Goal: Task Accomplishment & Management: Manage account settings

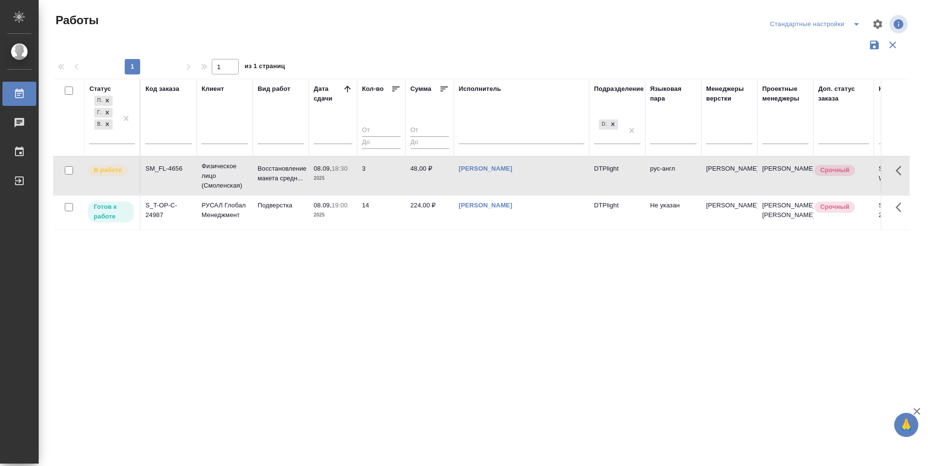
click at [524, 324] on div "Статус Подбор Готов к работе В работе Код заказа Клиент Вид работ [PERSON_NAME]…" at bounding box center [481, 253] width 857 height 348
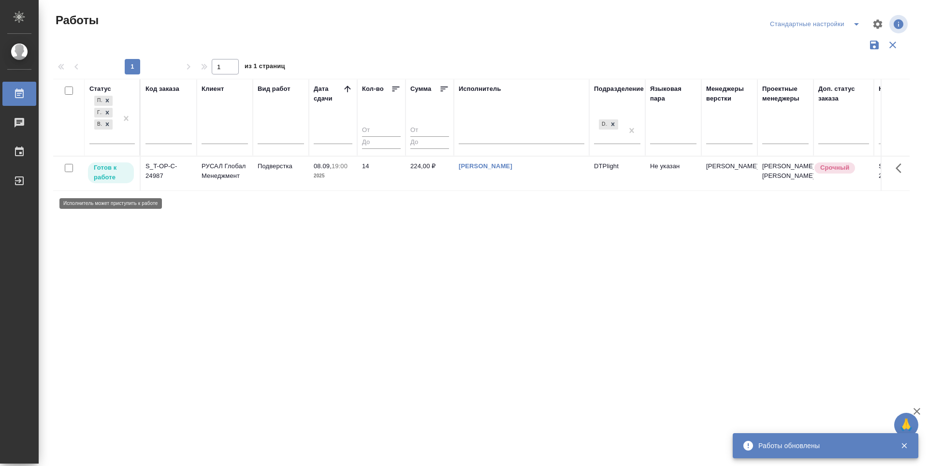
click at [113, 182] on p "Готов к работе" at bounding box center [111, 172] width 34 height 19
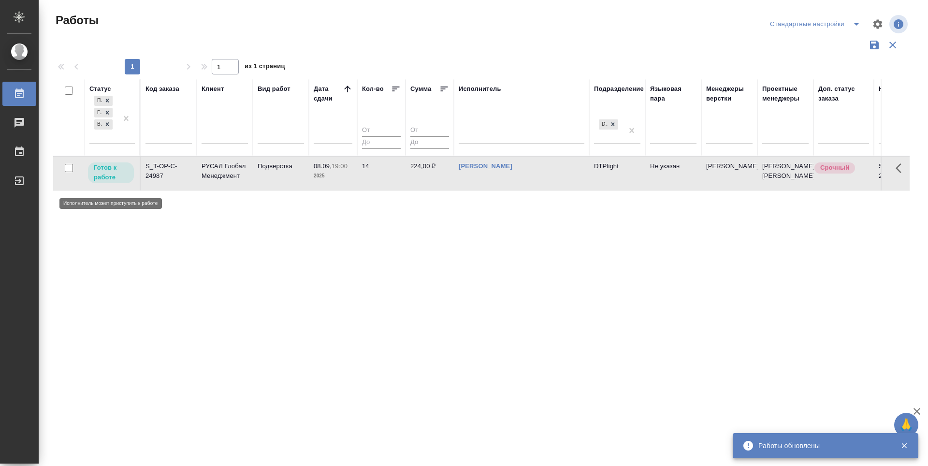
click at [113, 182] on p "Готов к работе" at bounding box center [111, 172] width 34 height 19
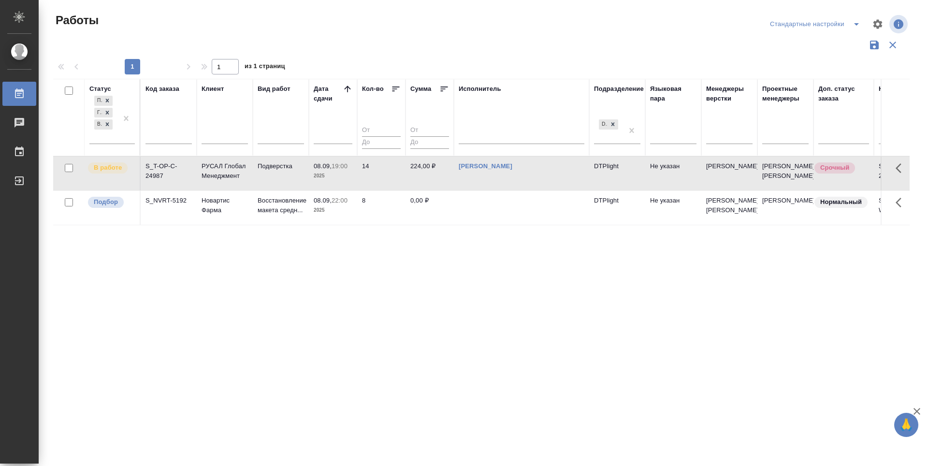
click at [420, 275] on div "Статус Подбор Готов к работе В работе Код заказа Клиент Вид работ Дата сдачи Ко…" at bounding box center [481, 253] width 857 height 348
click at [92, 207] on span "Подбор" at bounding box center [106, 202] width 36 height 10
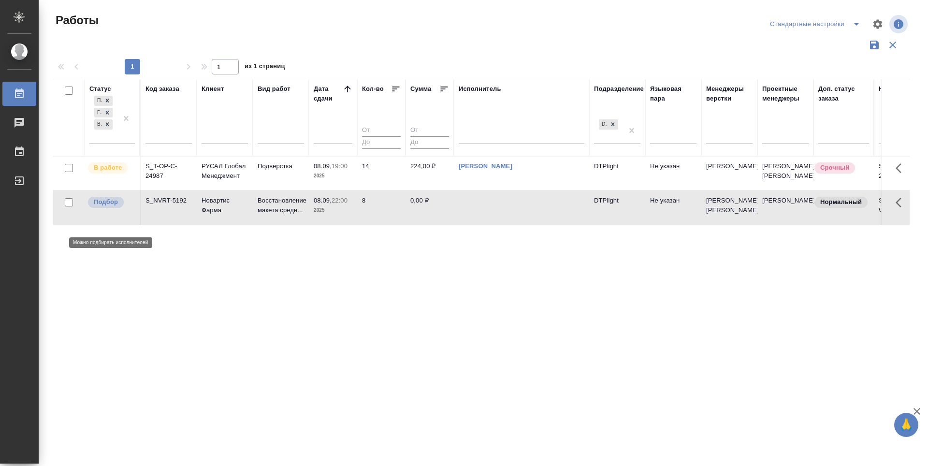
click at [92, 207] on span "Подбор" at bounding box center [106, 202] width 36 height 10
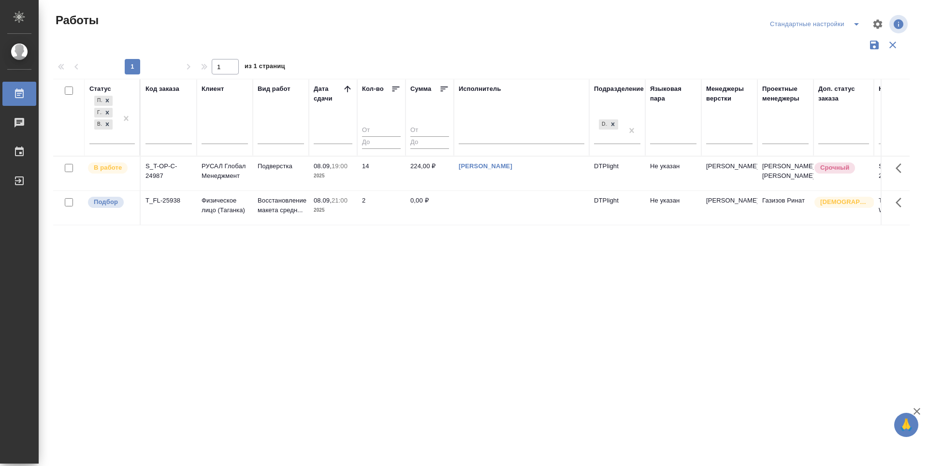
click at [370, 333] on div "Статус Подбор Готов к работе В работе Код заказа Клиент Вид работ Дата сдачи Ко…" at bounding box center [481, 253] width 857 height 348
click at [111, 207] on p "Подбор" at bounding box center [106, 202] width 24 height 10
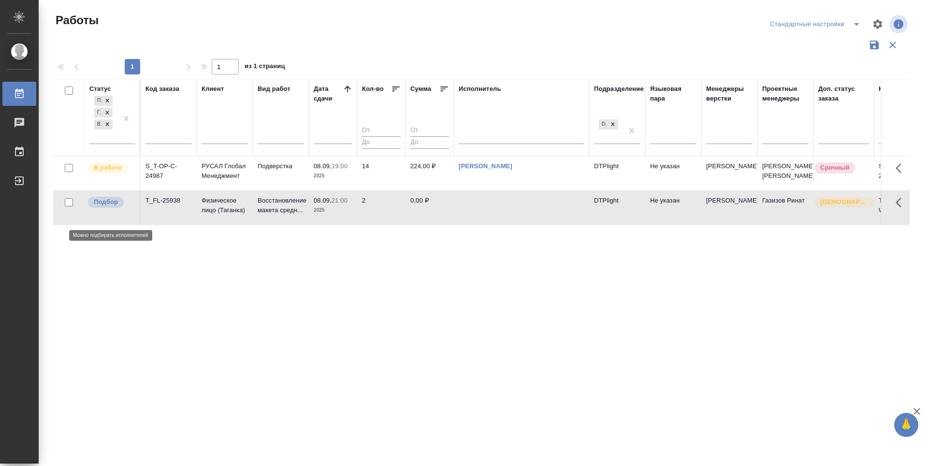
click at [111, 207] on p "Подбор" at bounding box center [106, 202] width 24 height 10
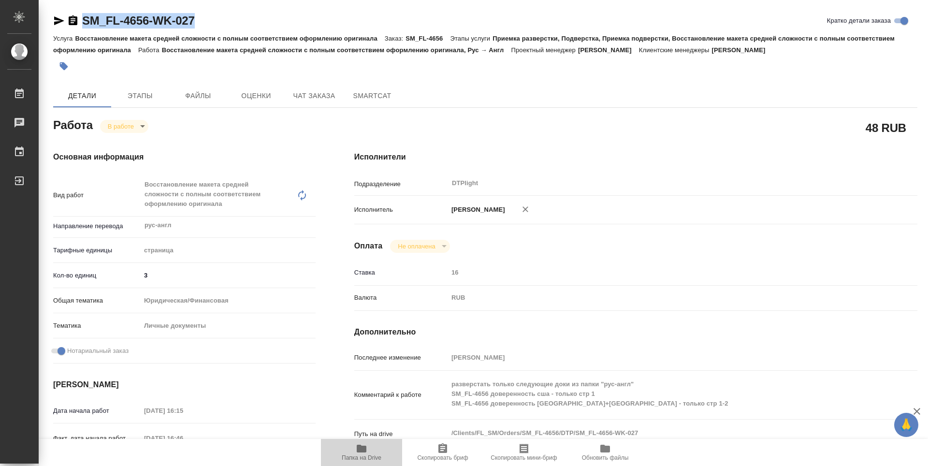
click at [361, 451] on icon "button" at bounding box center [362, 449] width 10 height 8
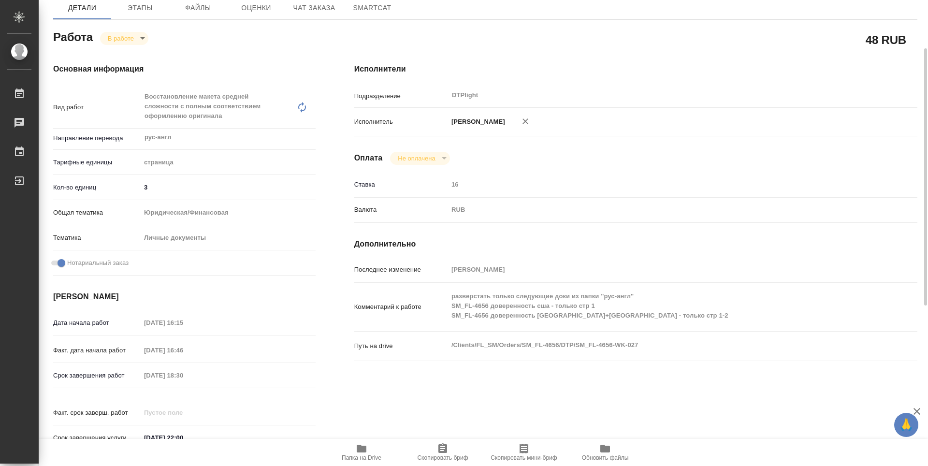
scroll to position [48, 0]
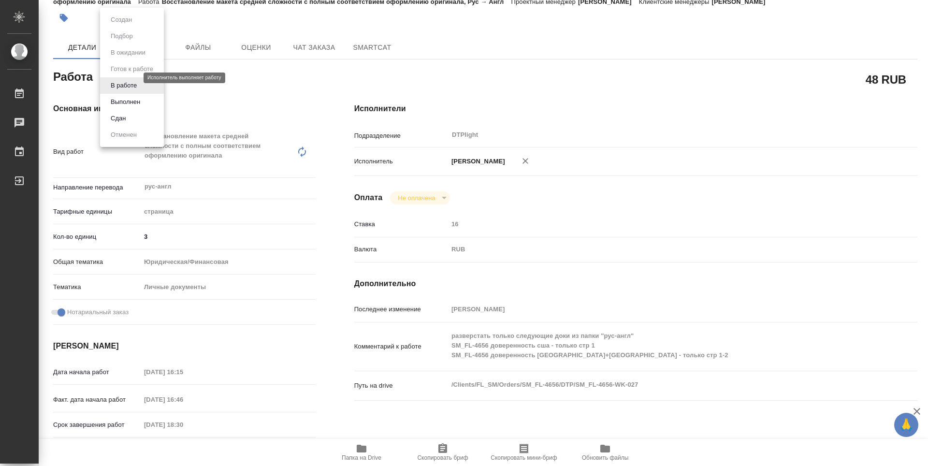
click at [116, 77] on body "🙏 .cls-1 fill:#fff; AWATERA Zubakova Viktoriya Работы 0 Чаты График Выйти SM_FL…" at bounding box center [464, 233] width 928 height 466
click at [133, 105] on button "Выполнен" at bounding box center [125, 102] width 35 height 11
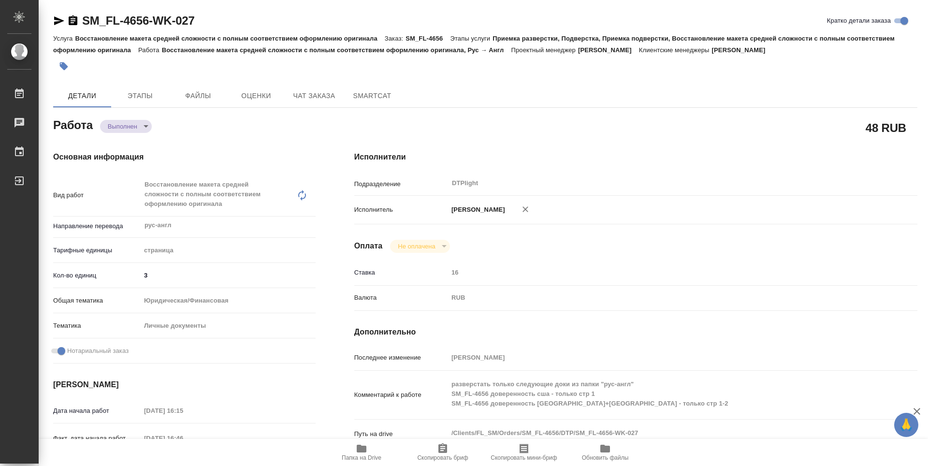
type textarea "x"
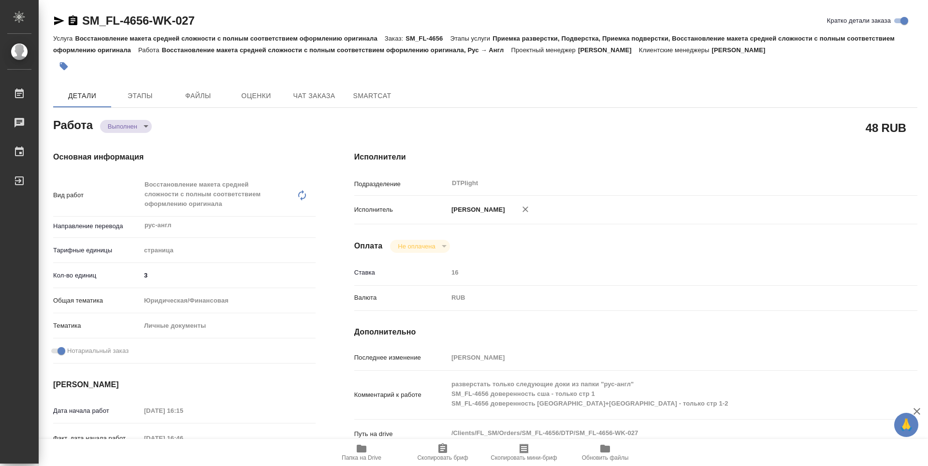
type textarea "x"
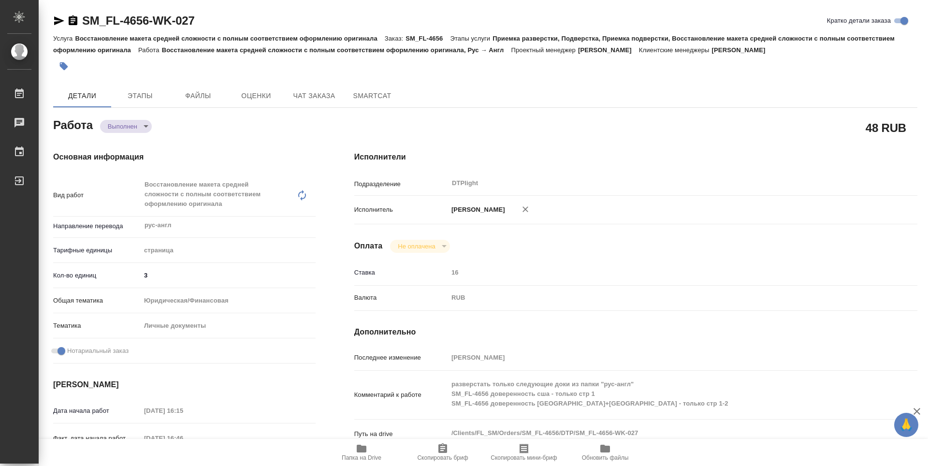
type textarea "x"
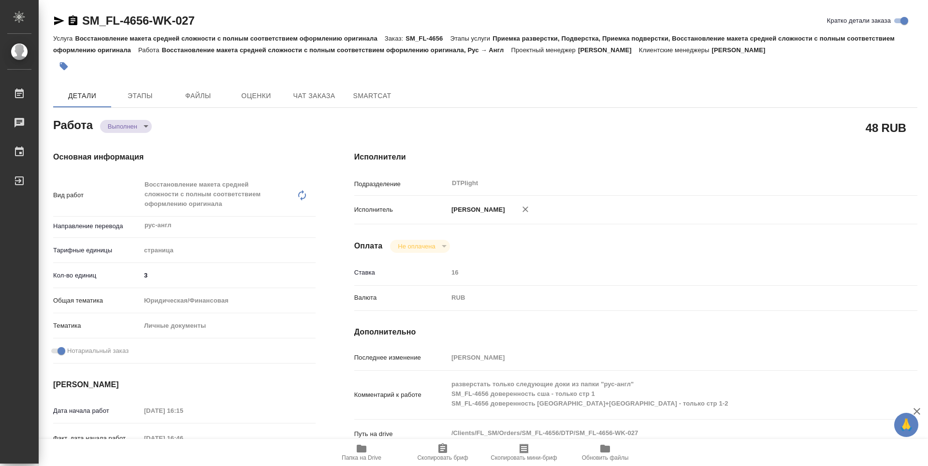
type textarea "x"
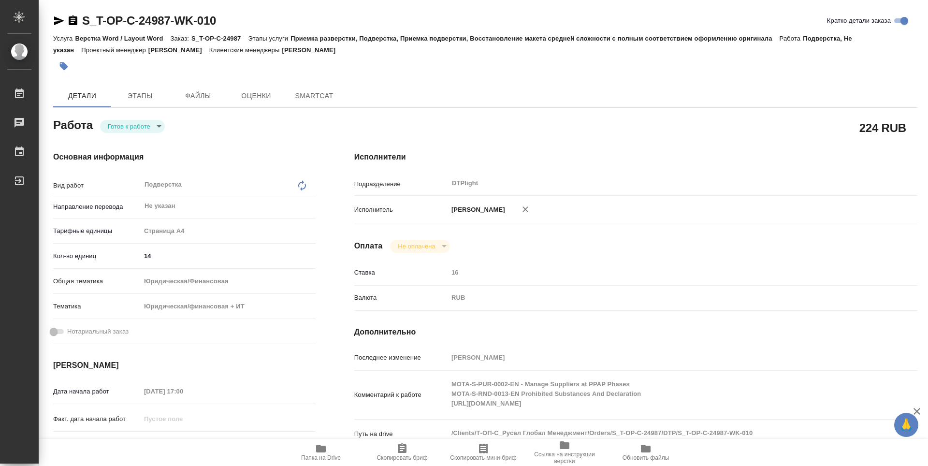
type textarea "x"
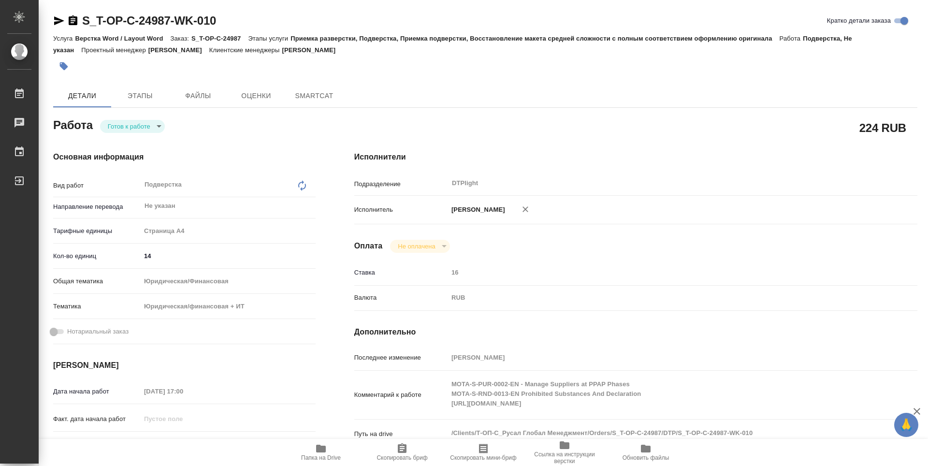
type textarea "x"
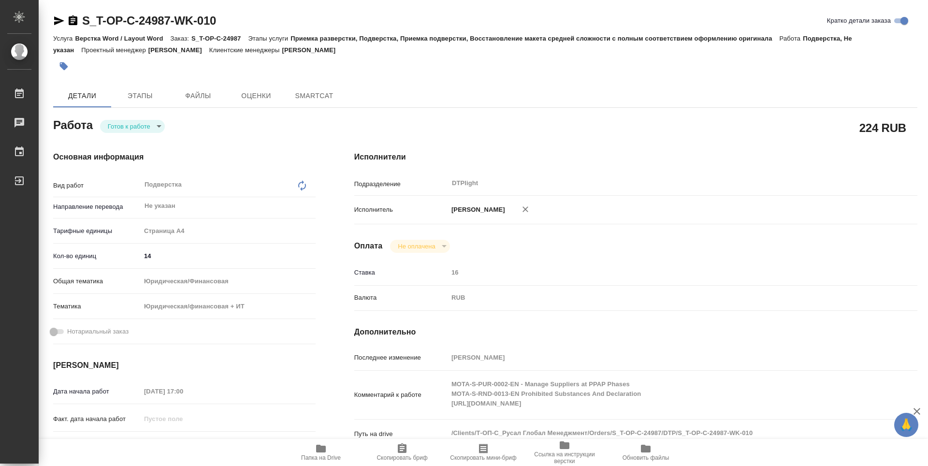
type textarea "x"
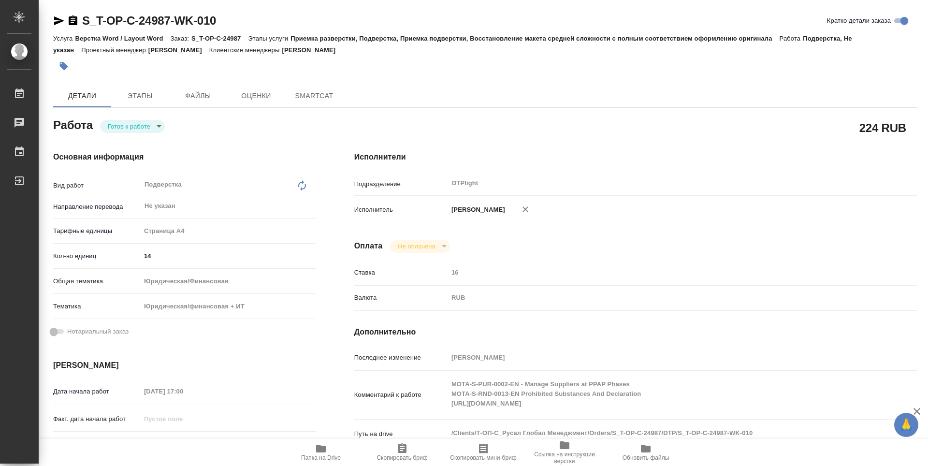
type textarea "x"
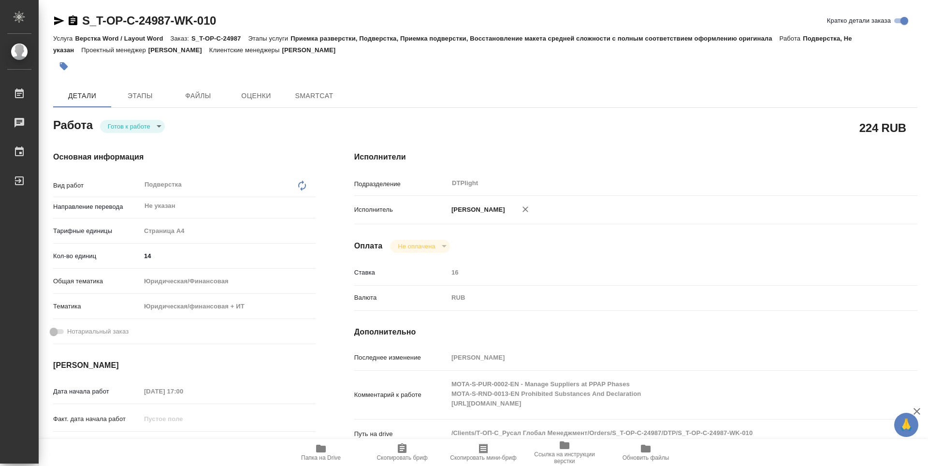
type textarea "x"
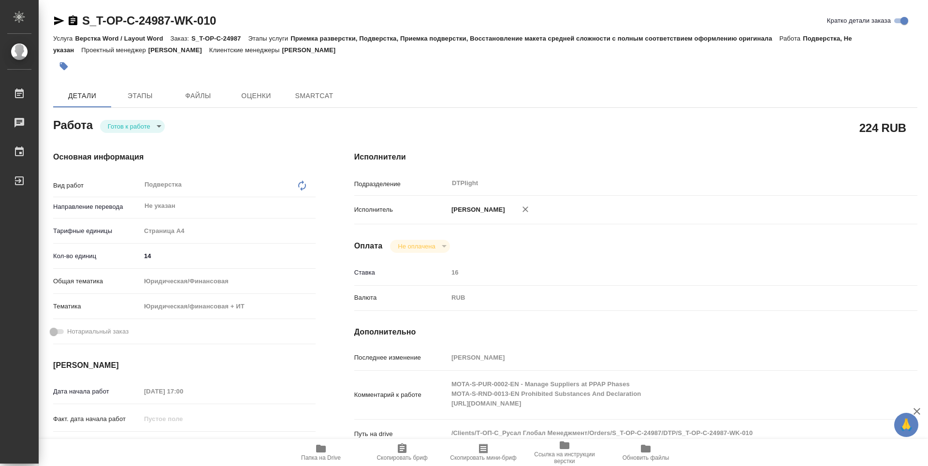
type textarea "x"
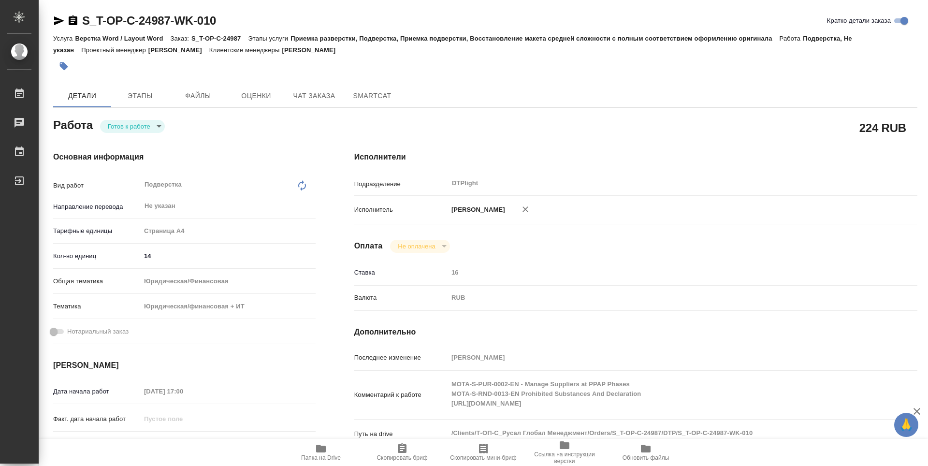
type textarea "x"
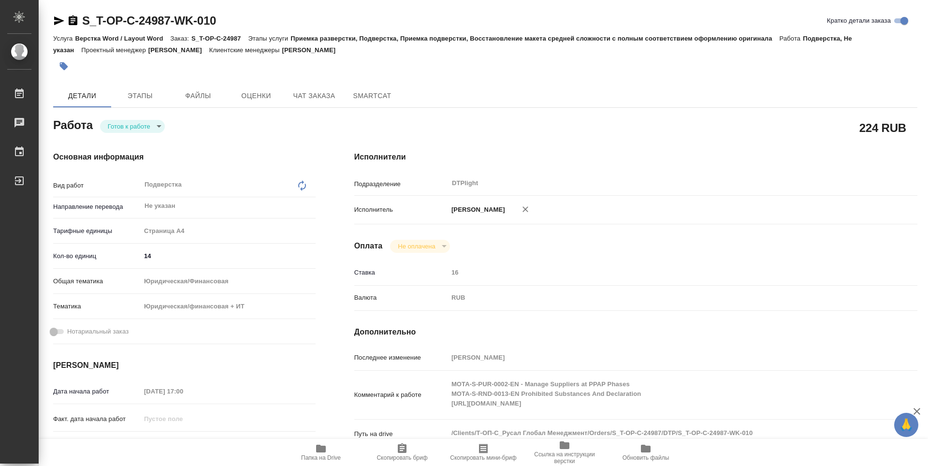
type textarea "x"
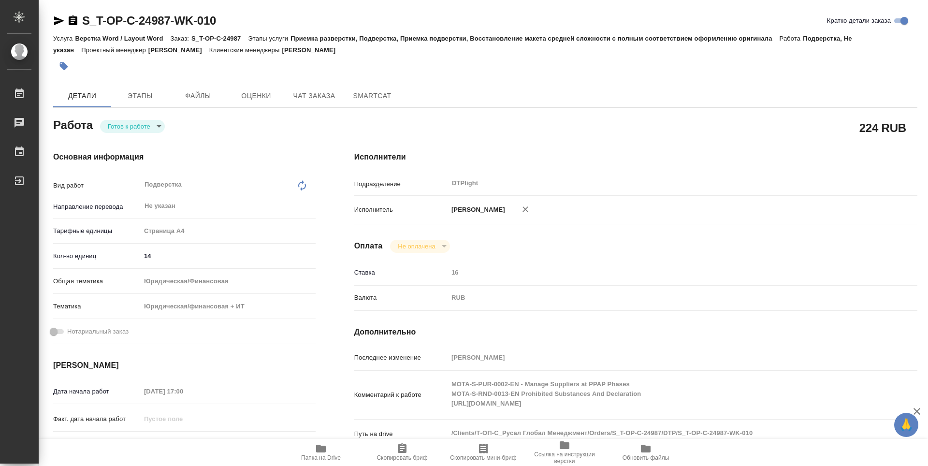
click at [325, 453] on icon "button" at bounding box center [321, 449] width 12 height 12
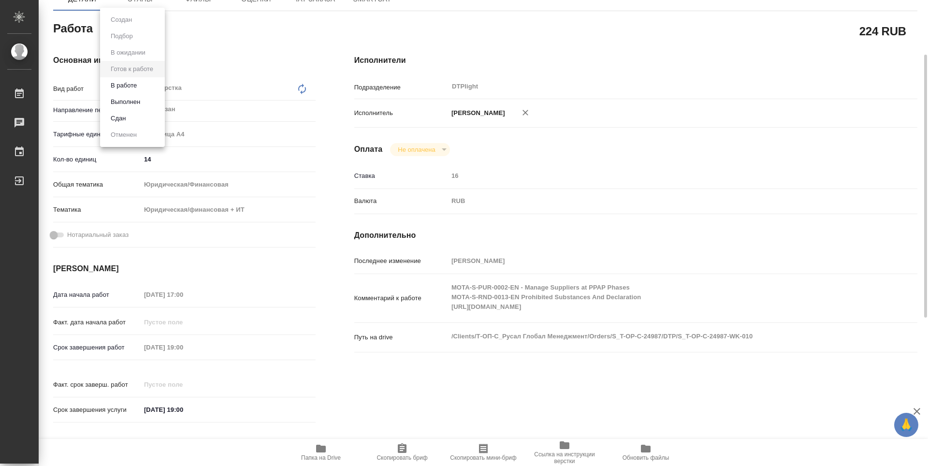
click at [142, 30] on body "🙏 .cls-1 fill:#fff; AWATERA Zubakova Viktoriya Работы 0 Чаты График Выйти S_T-O…" at bounding box center [464, 233] width 928 height 466
click at [136, 39] on ul "Создан Подбор В ожидании Готов к работе В работе Выполнен Сдан Отменен" at bounding box center [132, 77] width 65 height 139
click at [138, 87] on button "В работе" at bounding box center [124, 85] width 32 height 11
type textarea "x"
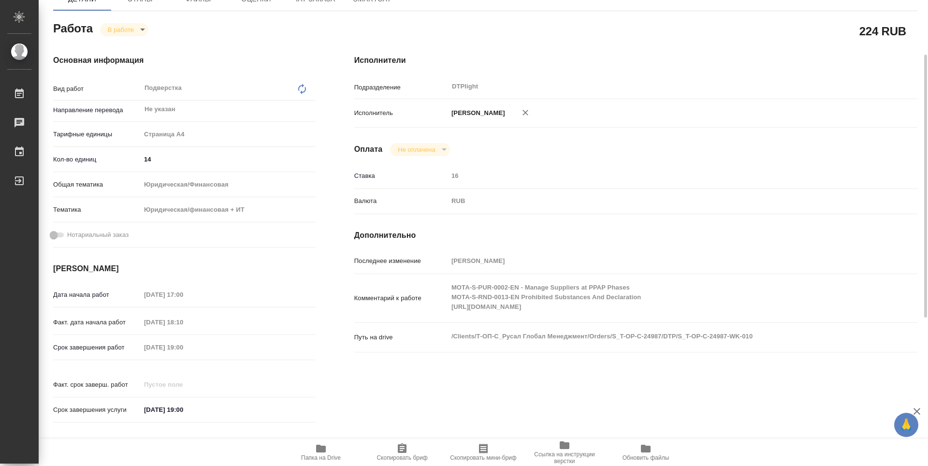
type textarea "x"
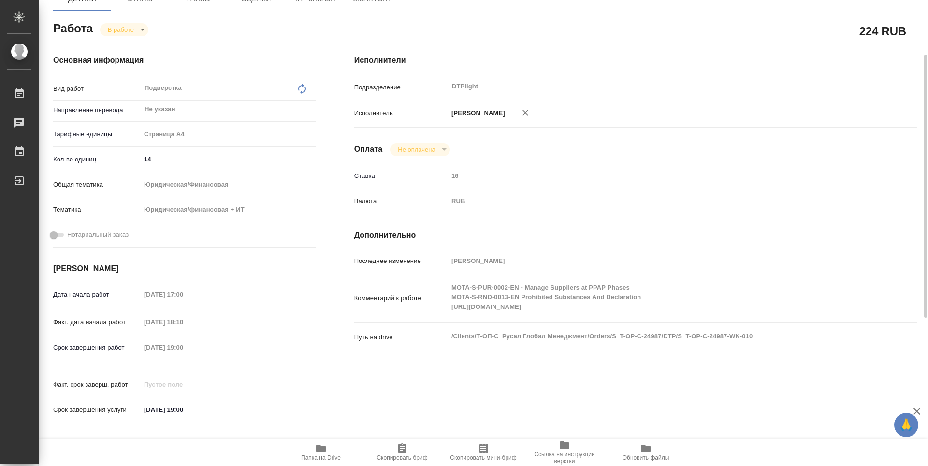
type textarea "x"
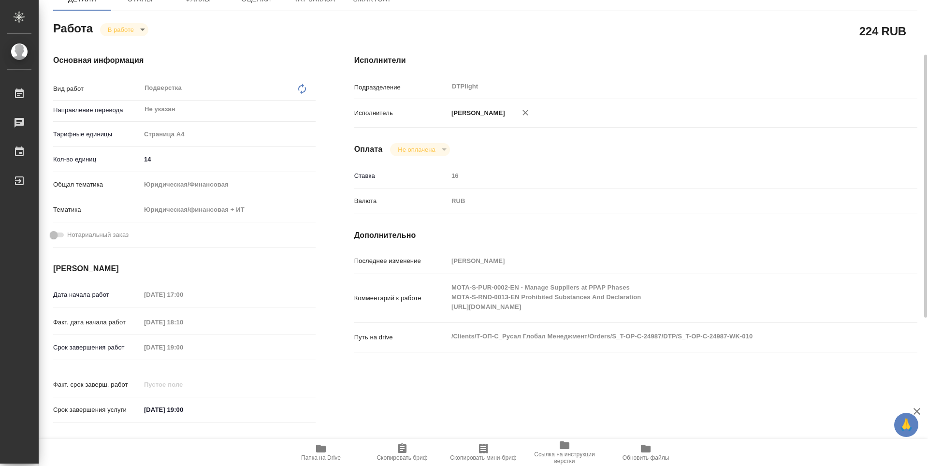
type textarea "x"
click at [536, 198] on div "RUB" at bounding box center [659, 201] width 423 height 16
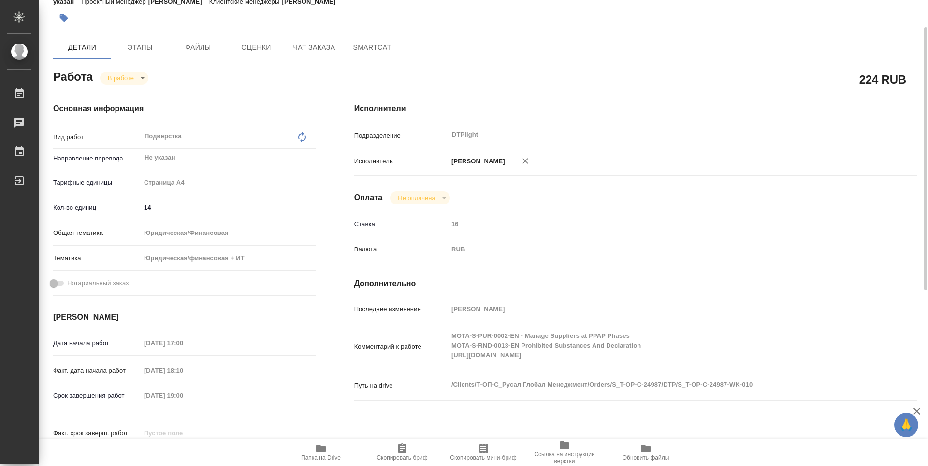
scroll to position [0, 0]
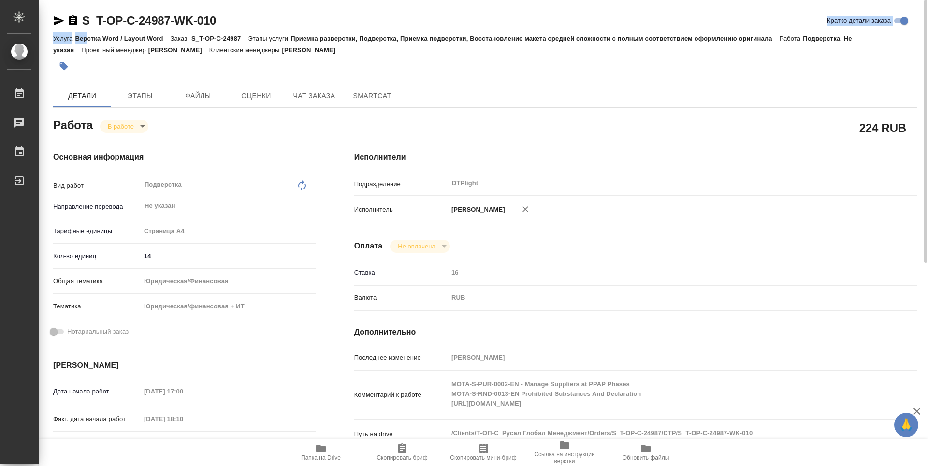
drag, startPoint x: 236, startPoint y: 26, endPoint x: 86, endPoint y: 32, distance: 150.5
click at [86, 32] on div "S_T-OP-C-24987-WK-010 Кратко детали заказа Услуга Верстка Word / Layout Word За…" at bounding box center [485, 45] width 865 height 64
drag, startPoint x: 252, startPoint y: 22, endPoint x: 247, endPoint y: 22, distance: 4.9
click at [252, 22] on div "S_T-OP-C-24987-WK-010 Кратко детали заказа" at bounding box center [485, 20] width 865 height 15
click at [260, 36] on p "Этапы услуги" at bounding box center [269, 38] width 43 height 7
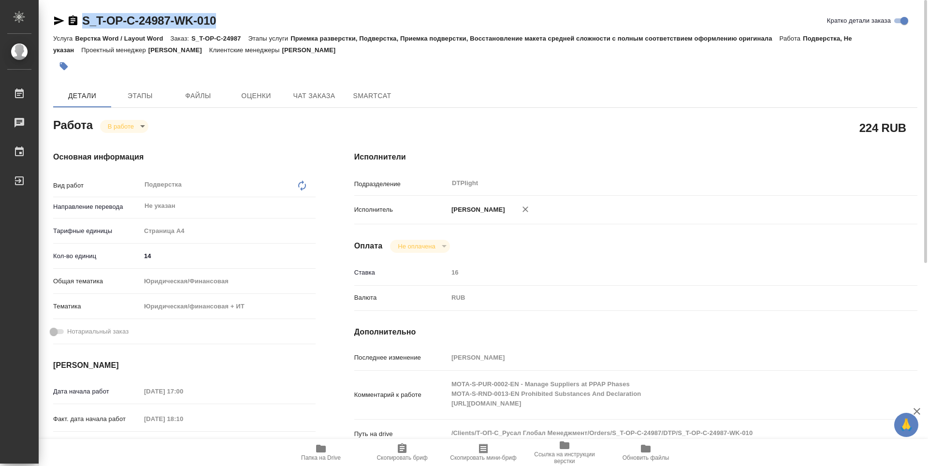
drag, startPoint x: 229, startPoint y: 18, endPoint x: 73, endPoint y: 20, distance: 156.7
click at [73, 20] on div "S_T-OP-C-24987-WK-010 Кратко детали заказа" at bounding box center [485, 20] width 865 height 15
copy link "S_T-OP-C-24987-WK-010"
click at [576, 146] on div "Исполнители Подразделение DTPlight ​ Исполнитель Зубакова Виктория Оплата Не оп…" at bounding box center [636, 338] width 602 height 413
click at [323, 456] on span "Папка на Drive" at bounding box center [321, 458] width 40 height 7
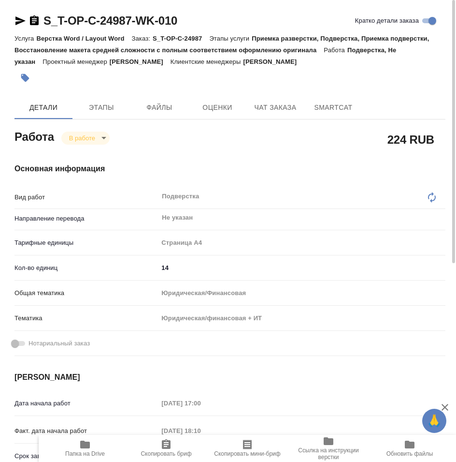
type textarea "x"
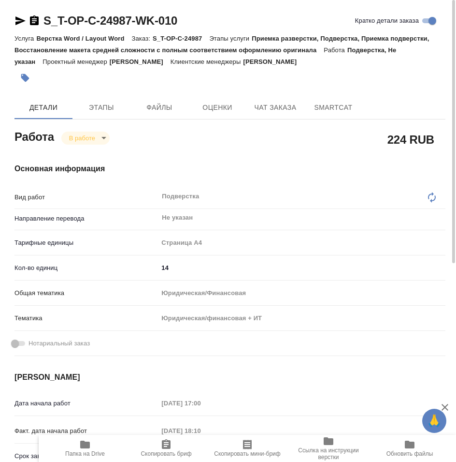
type textarea "x"
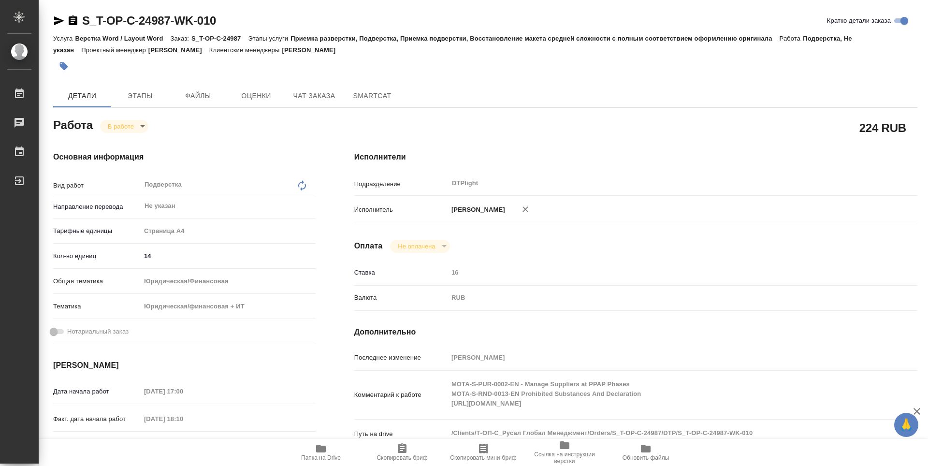
type textarea "x"
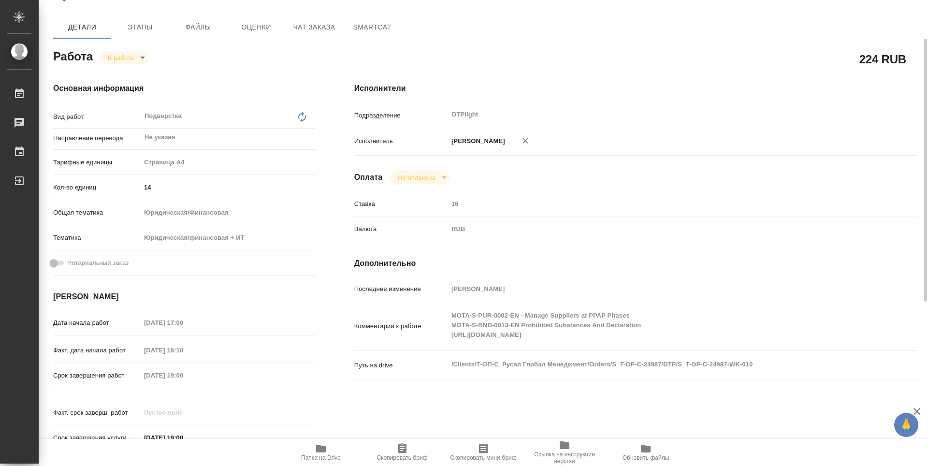
scroll to position [20, 0]
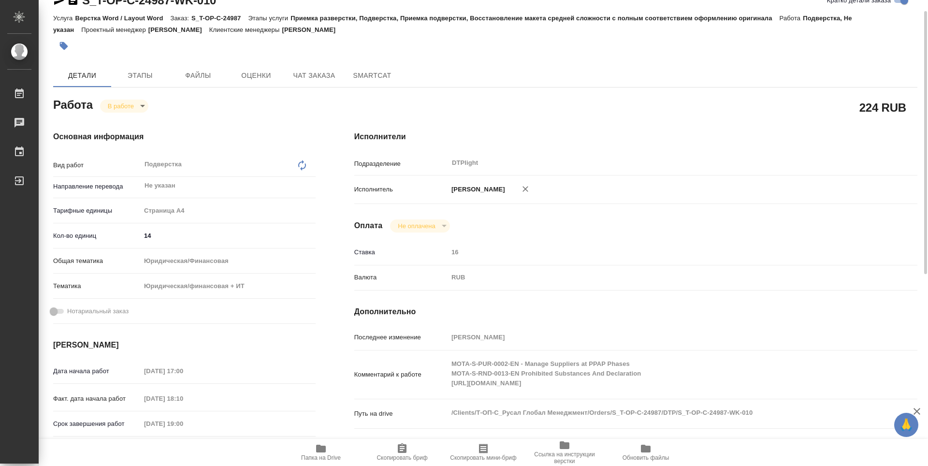
click at [116, 100] on body "🙏 .cls-1 fill:#fff; AWATERA Zubakova Viktoriya Работы 0 Чаты График Выйти S_T-O…" at bounding box center [464, 233] width 928 height 466
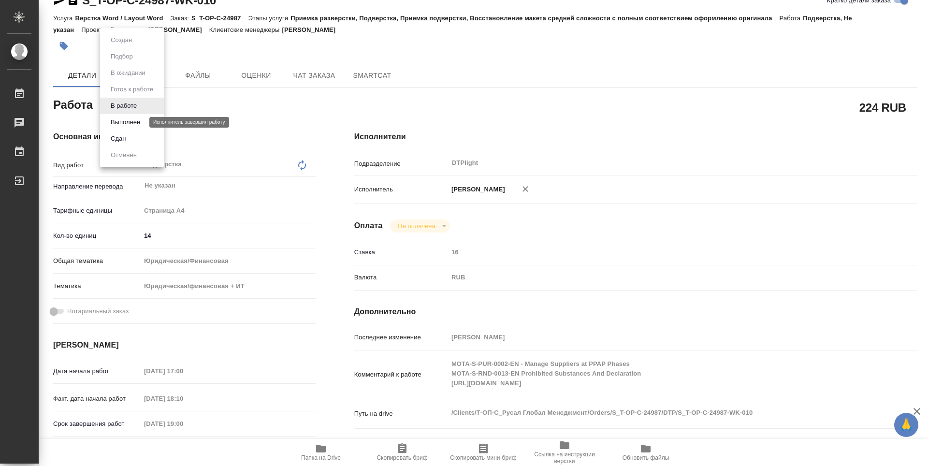
click at [125, 118] on button "Выполнен" at bounding box center [125, 122] width 35 height 11
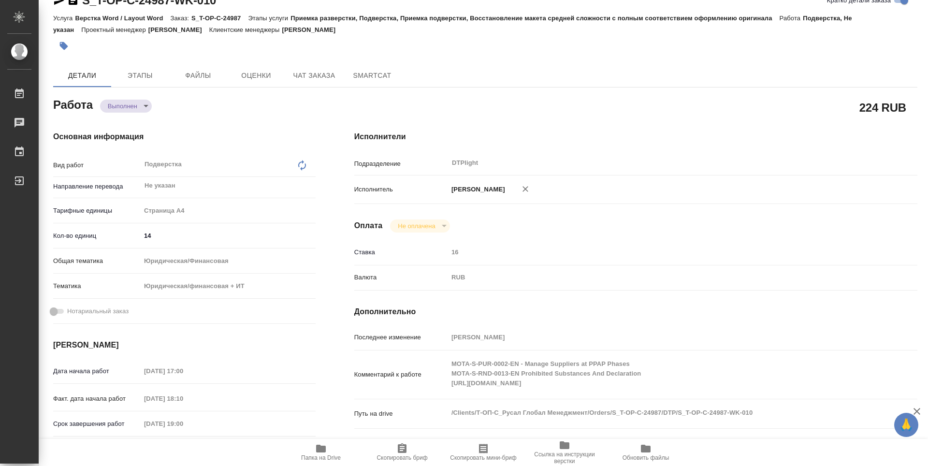
type textarea "x"
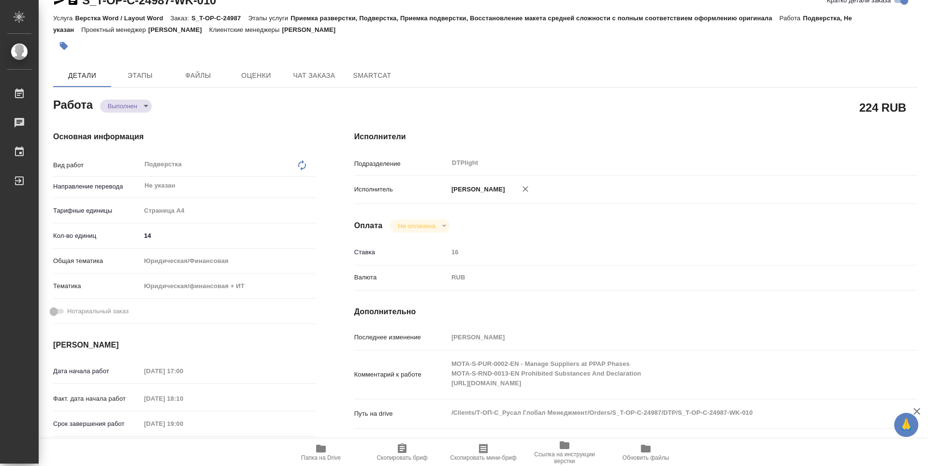
type textarea "x"
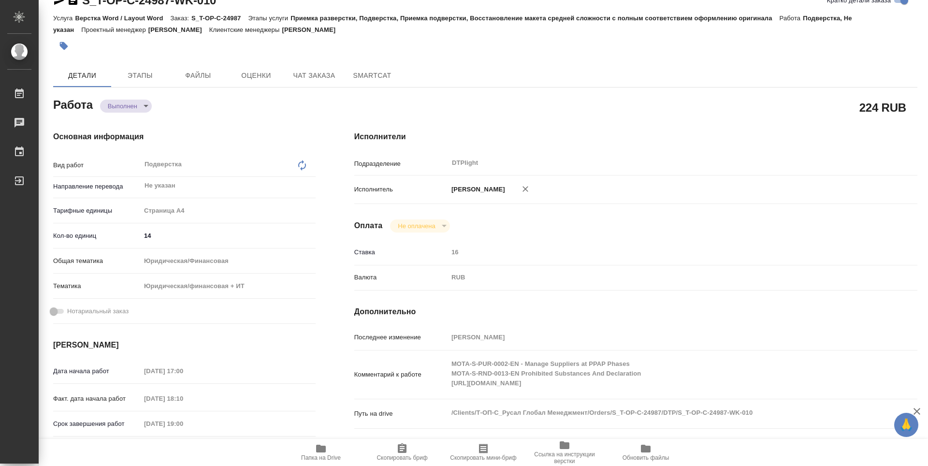
type textarea "x"
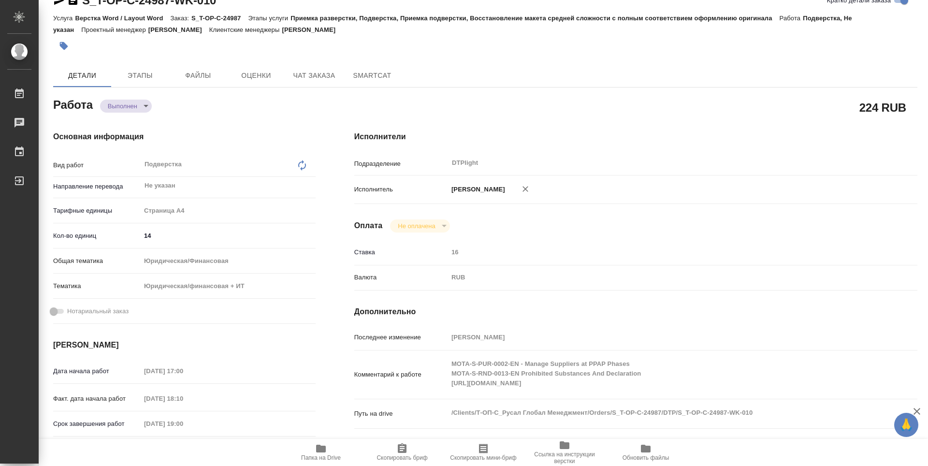
type textarea "x"
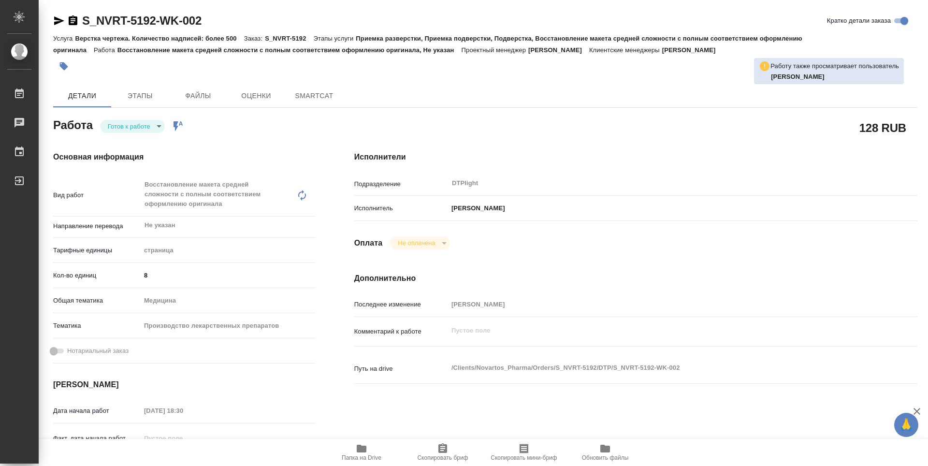
type textarea "x"
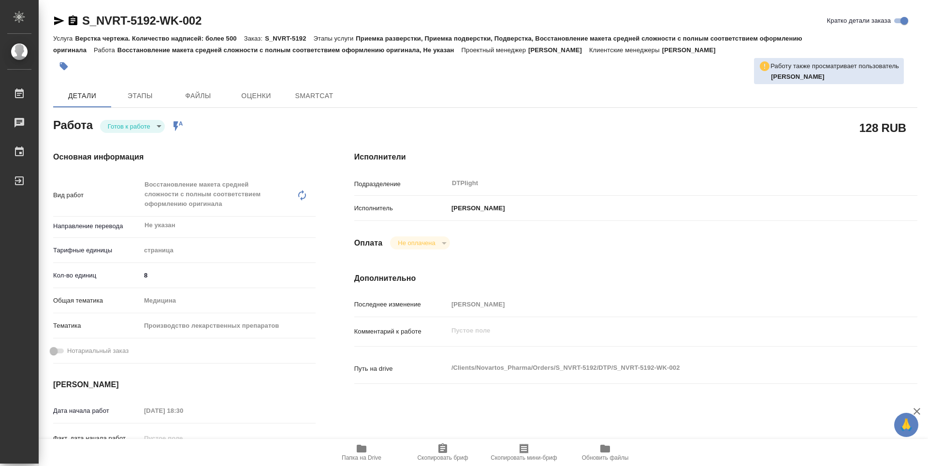
type textarea "x"
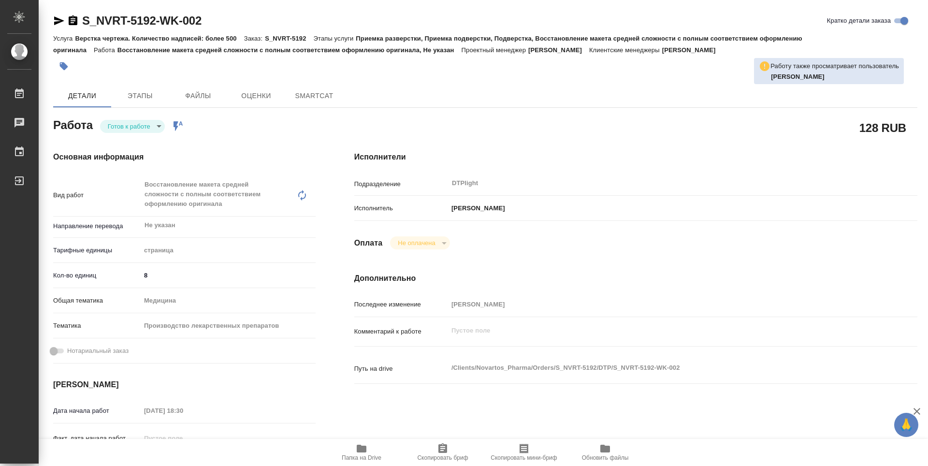
type textarea "x"
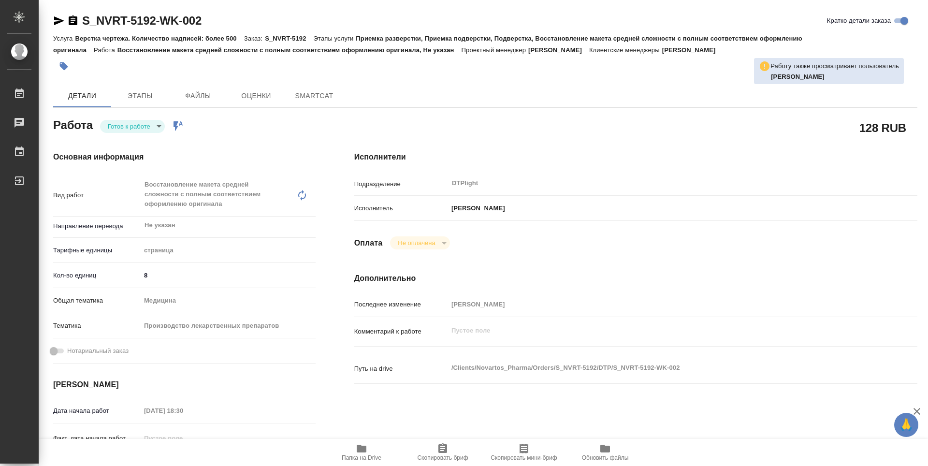
type textarea "x"
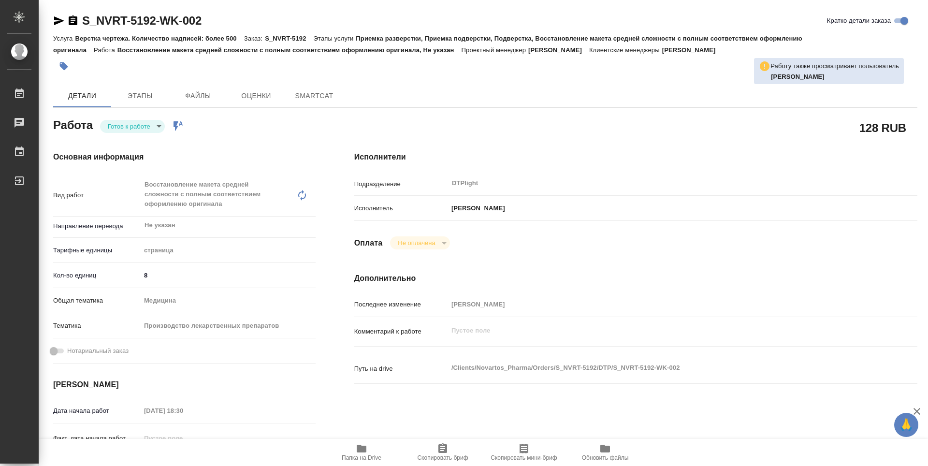
type textarea "x"
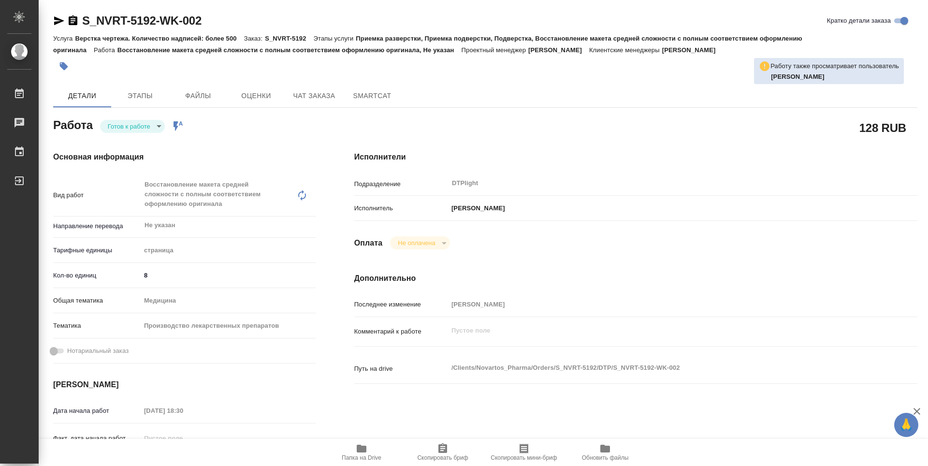
type textarea "x"
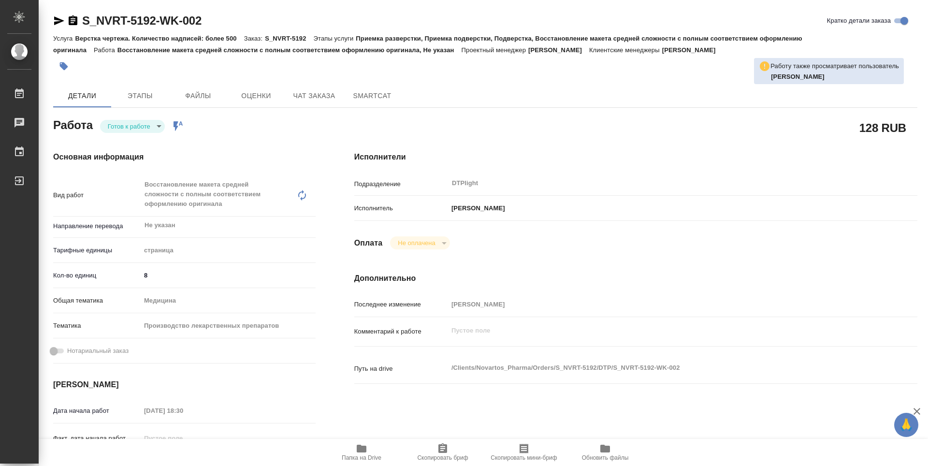
type textarea "x"
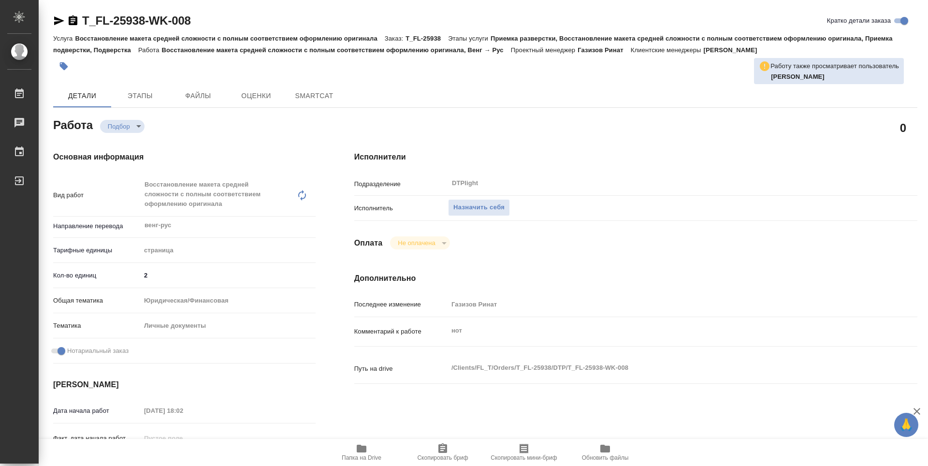
type input "recruiting"
type textarea "Восстановление макета средней сложности с полным соответствием оформлению ориги…"
type textarea "x"
type input "венг-рус"
type input "5a8b1489cc6b4906c91bfdb2"
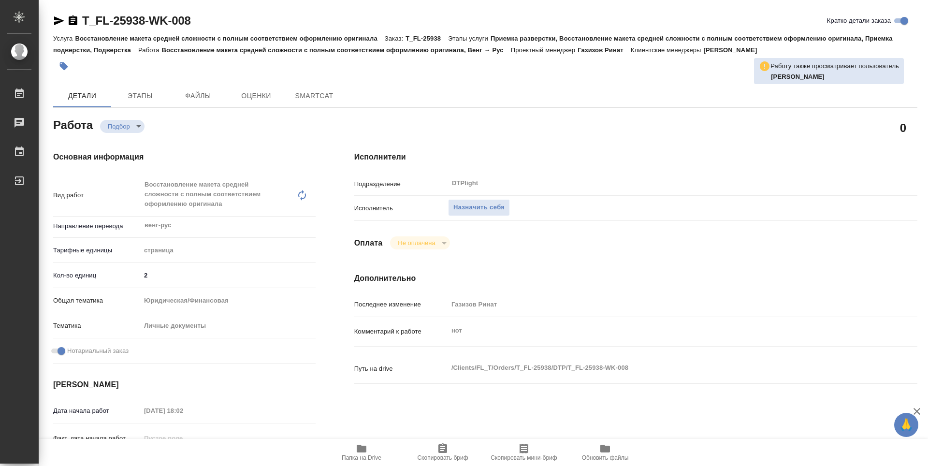
type input "2"
type input "yr-fn"
type input "5a8b8b956a9677013d343cfe"
checkbox input "true"
type input "[DATE] 18:02"
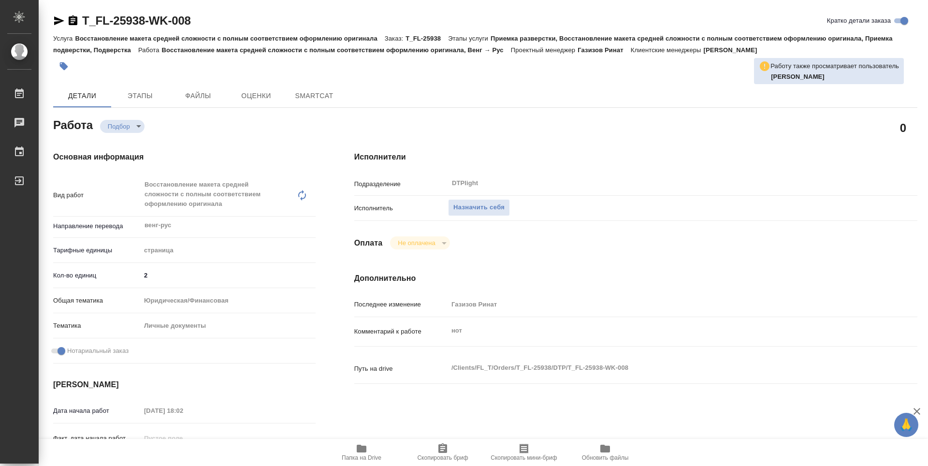
type input "[DATE] 21:00"
type input "[DATE] 20:00"
type input "DTPlight"
type input "notPayed"
type input "Газизов Ринат"
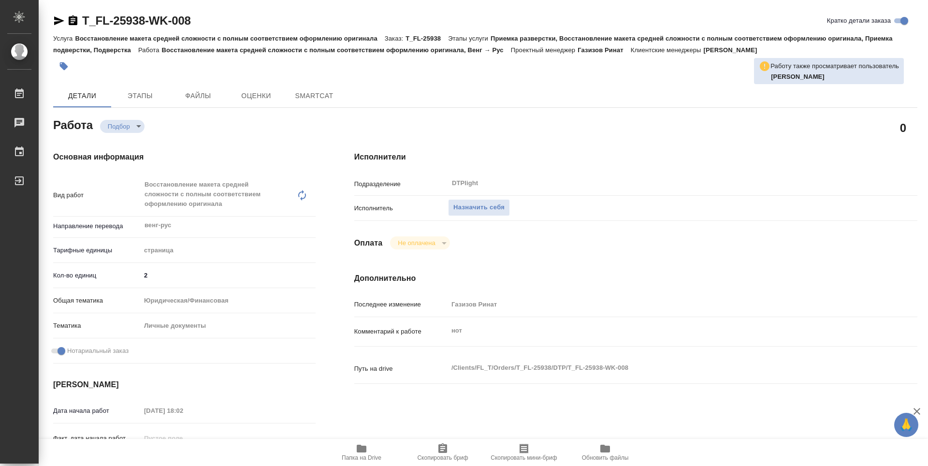
type textarea "нот"
type textarea "x"
type textarea "/Clients/FL_T/Orders/T_FL-25938/DTP/T_FL-25938-WK-008"
type textarea "x"
type input "T_FL-25938"
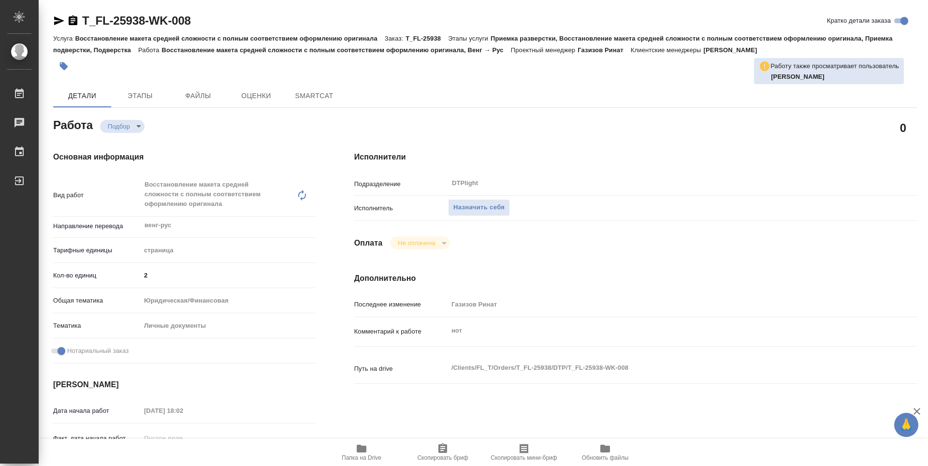
type input "Восстановление макета средней сложности с полным соответствием оформлению ориги…"
type input "Приемка разверстки, Восстановление макета средней сложности с полным соответств…"
type input "[PERSON_NAME]"
type input "/Clients/FL_T/Orders/T_FL-25938"
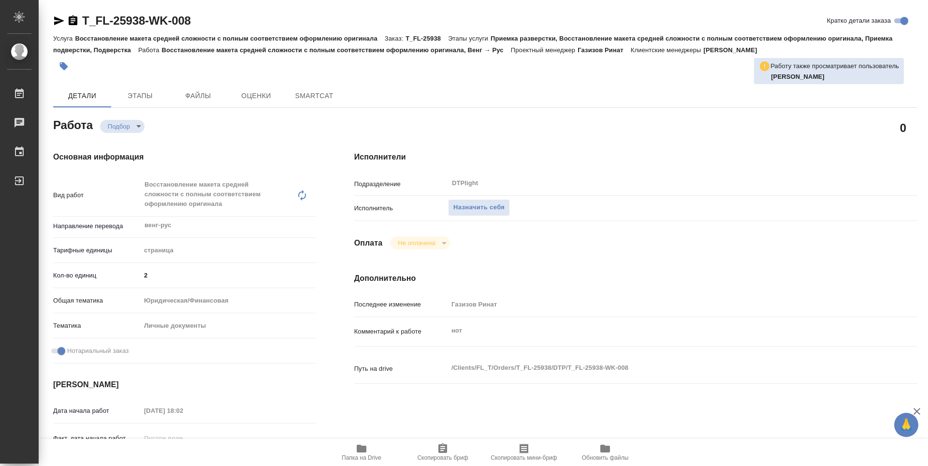
type textarea "x"
type textarea "венг-рус под нот"
type textarea "x"
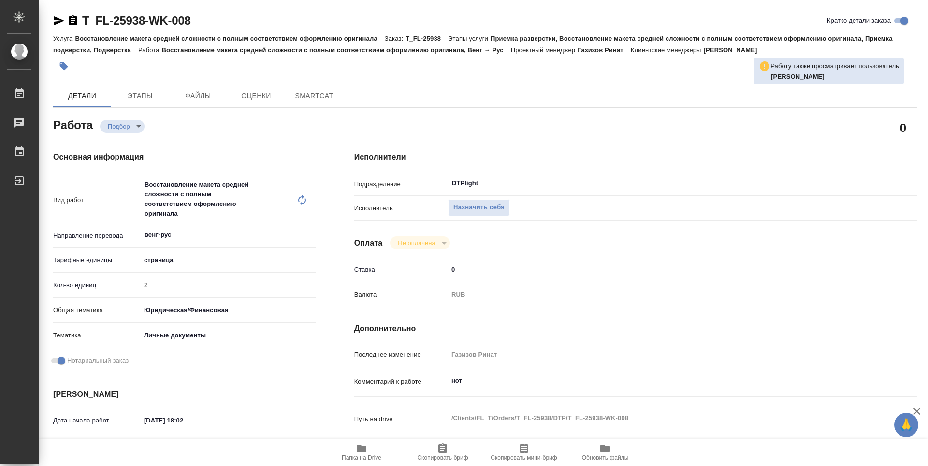
type textarea "x"
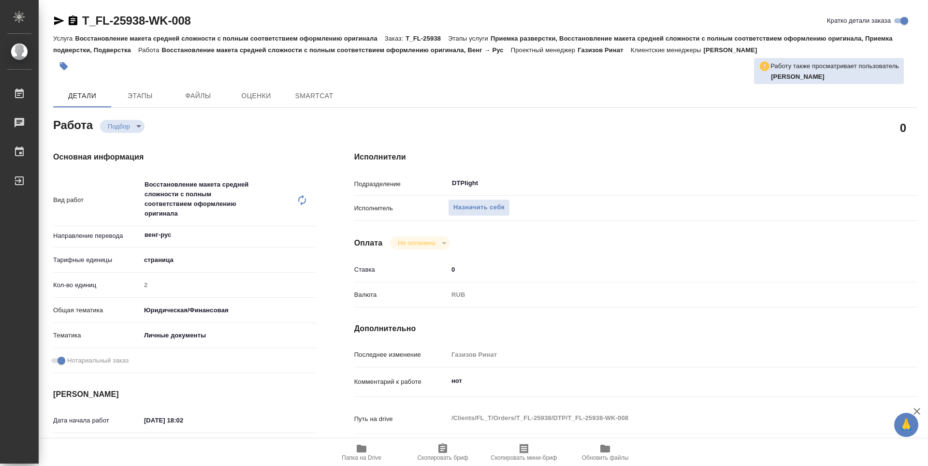
type textarea "x"
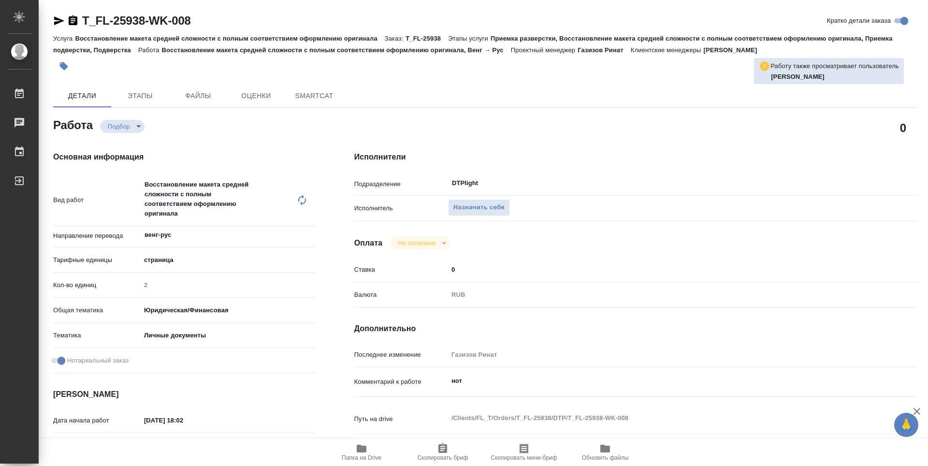
type textarea "x"
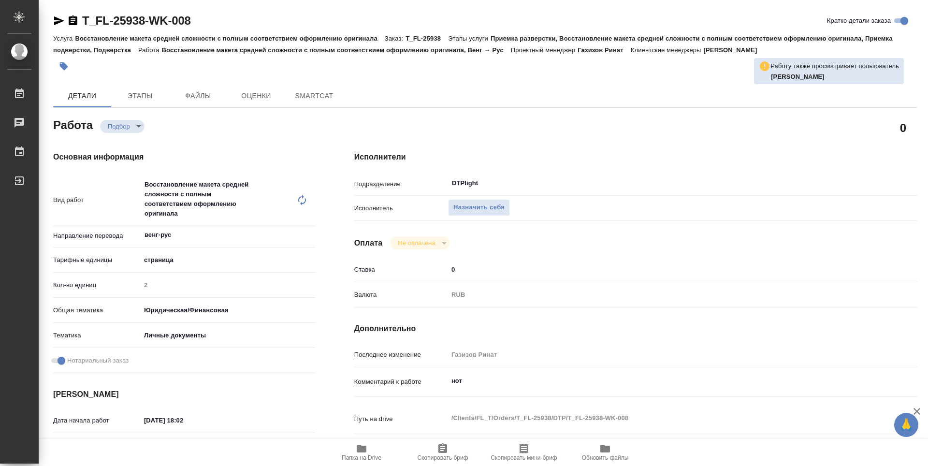
type textarea "x"
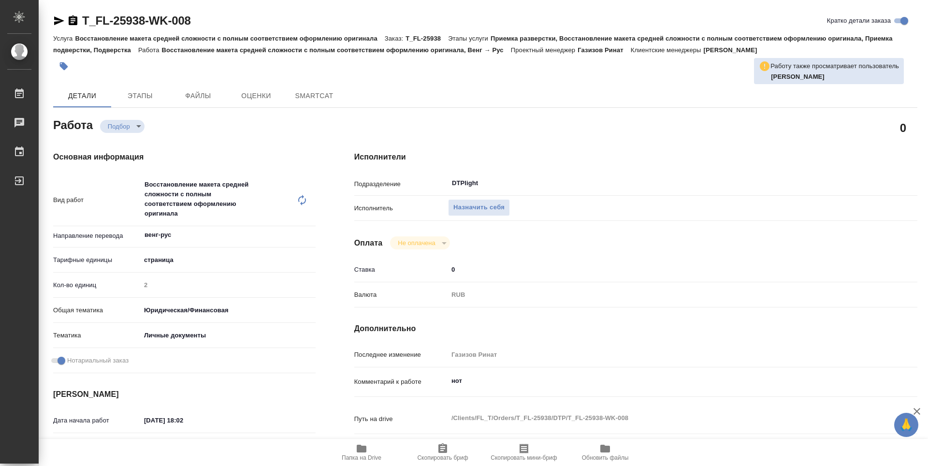
type textarea "x"
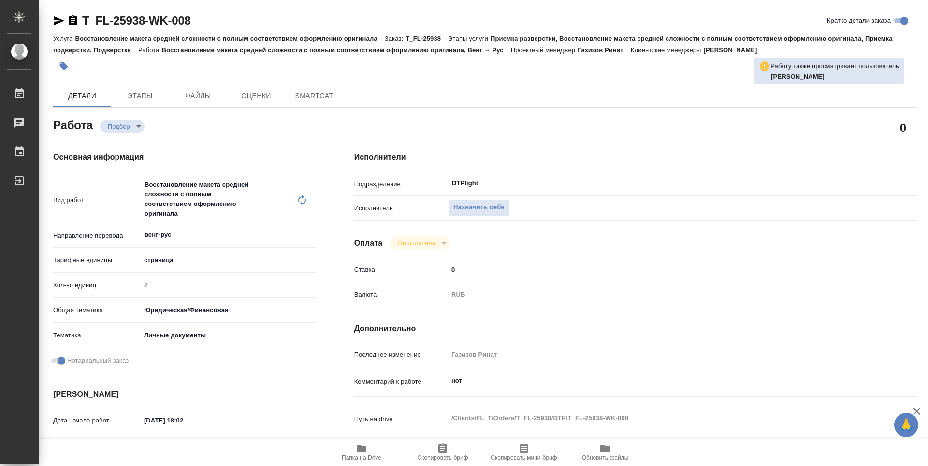
type textarea "x"
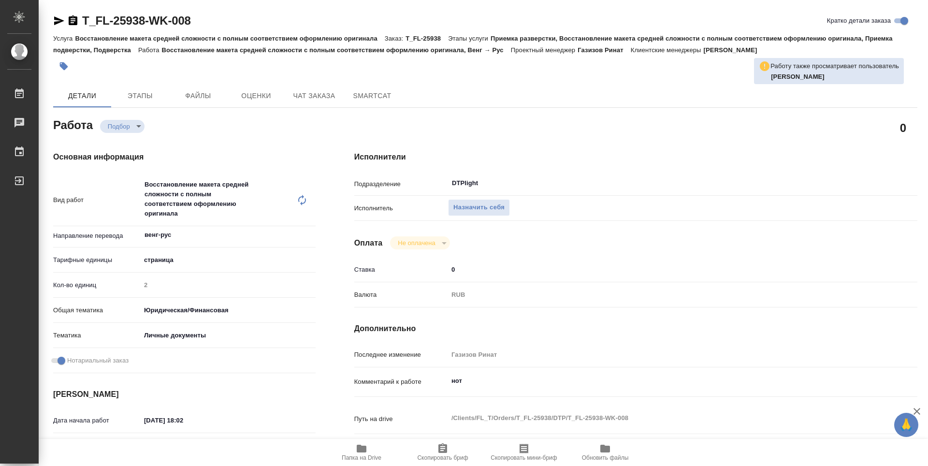
type textarea "x"
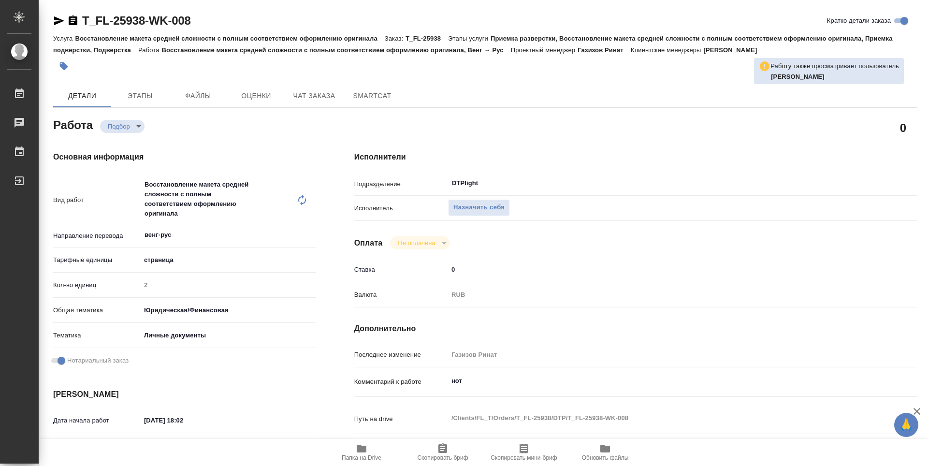
type textarea "x"
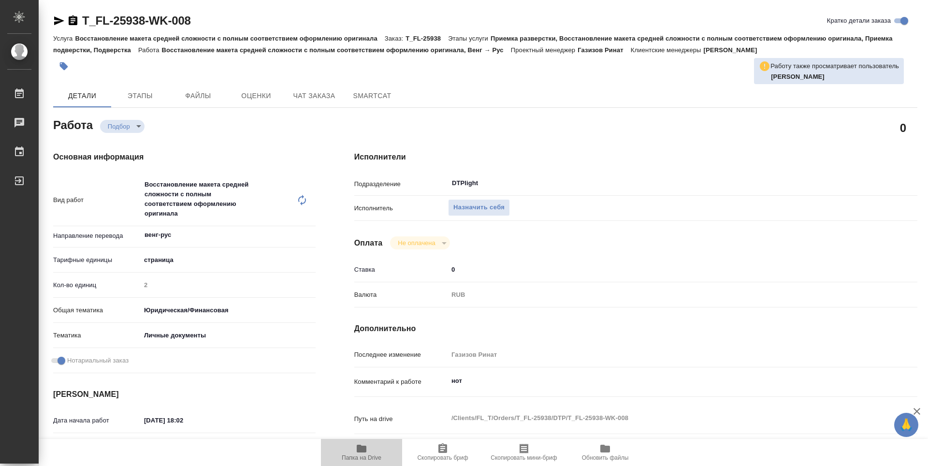
click at [364, 453] on icon "button" at bounding box center [362, 449] width 12 height 12
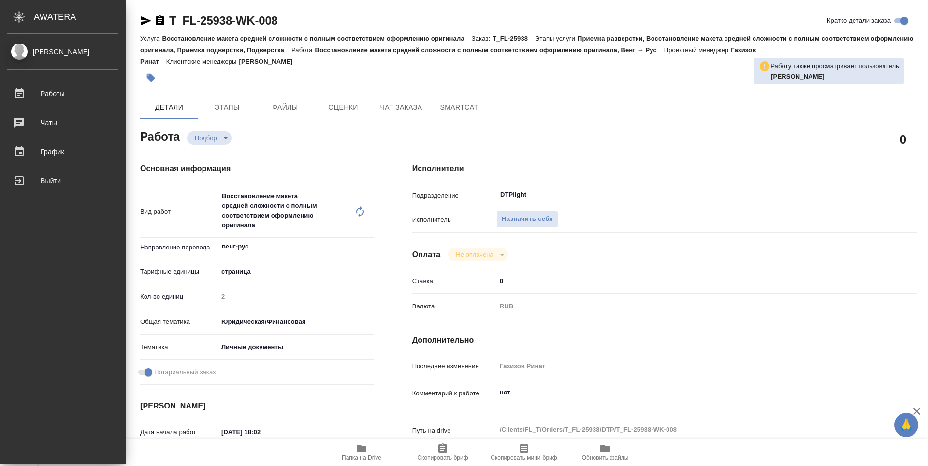
type textarea "x"
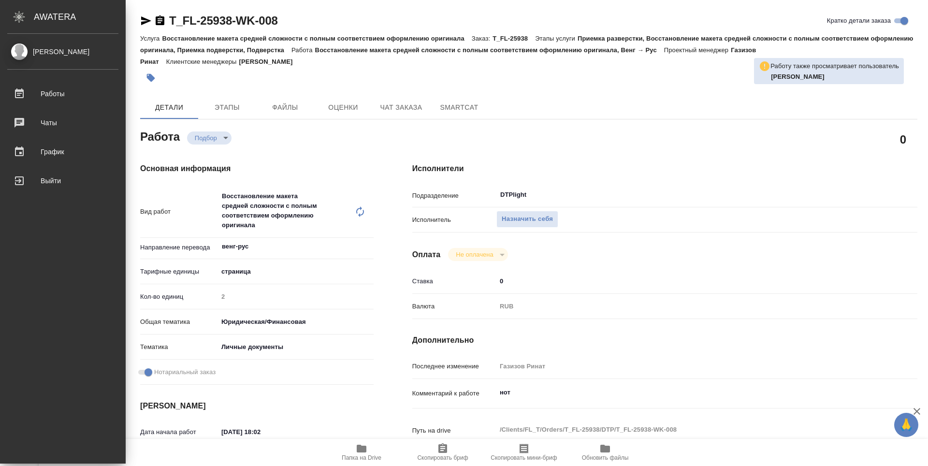
type textarea "x"
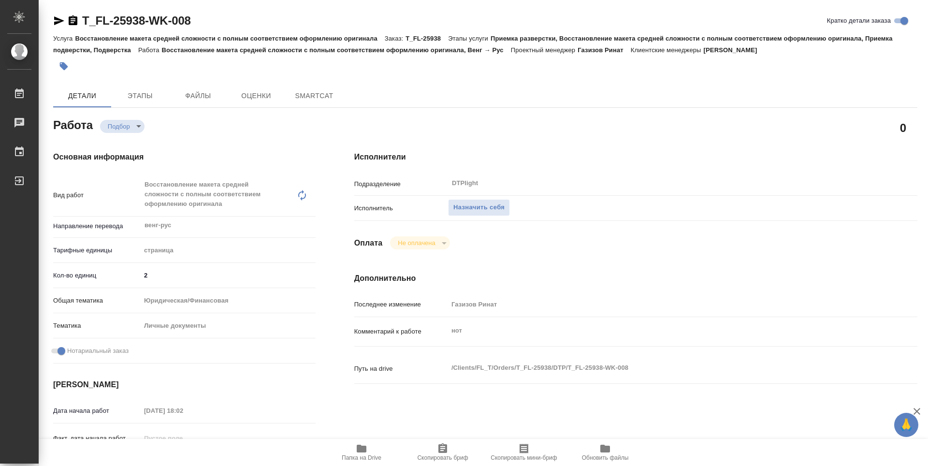
type textarea "x"
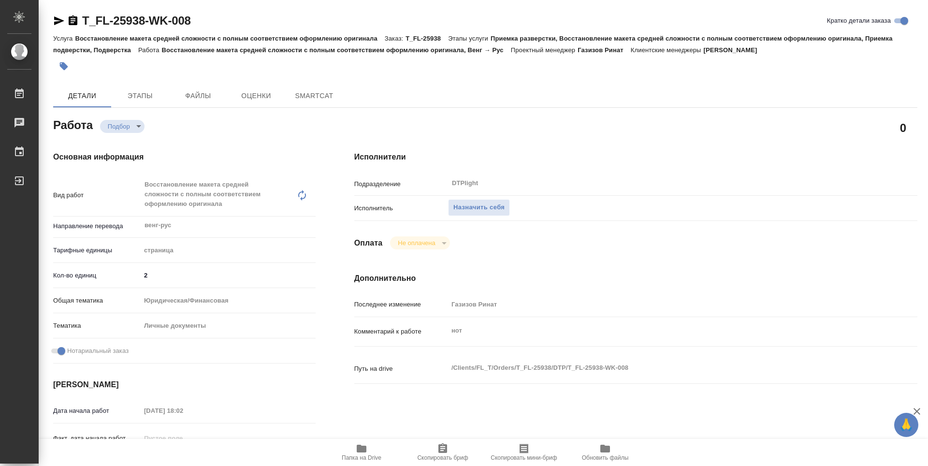
type textarea "x"
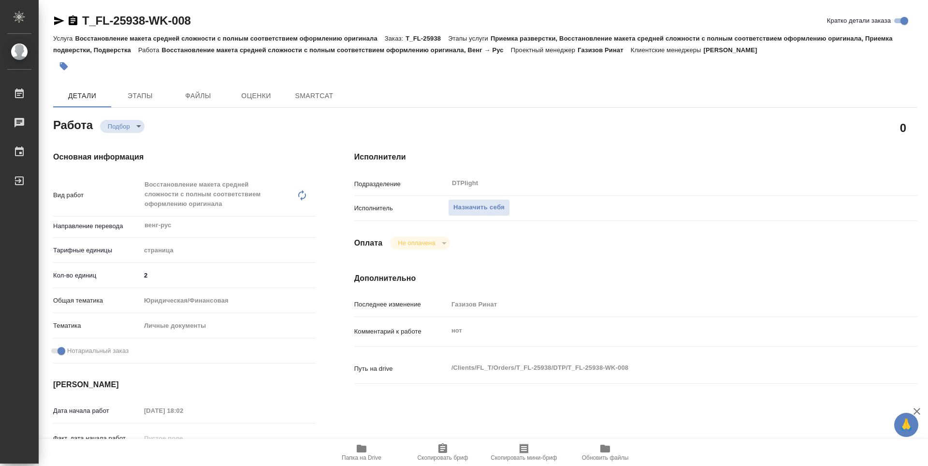
type textarea "x"
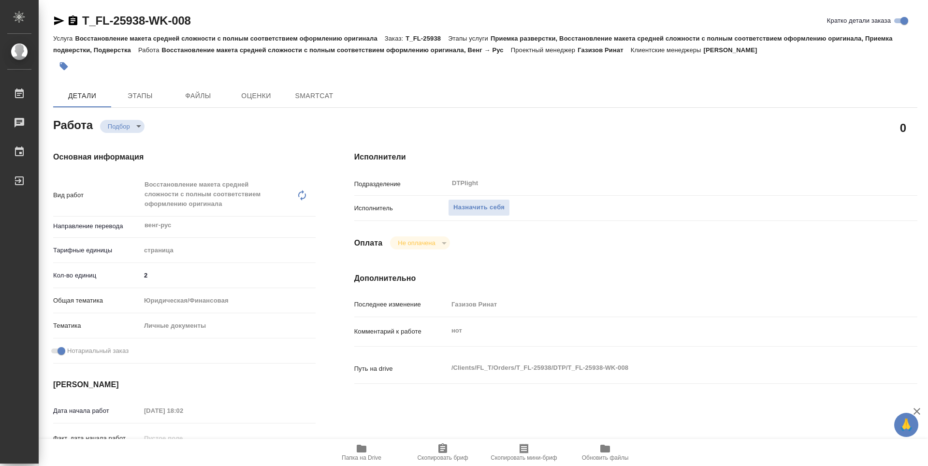
type textarea "x"
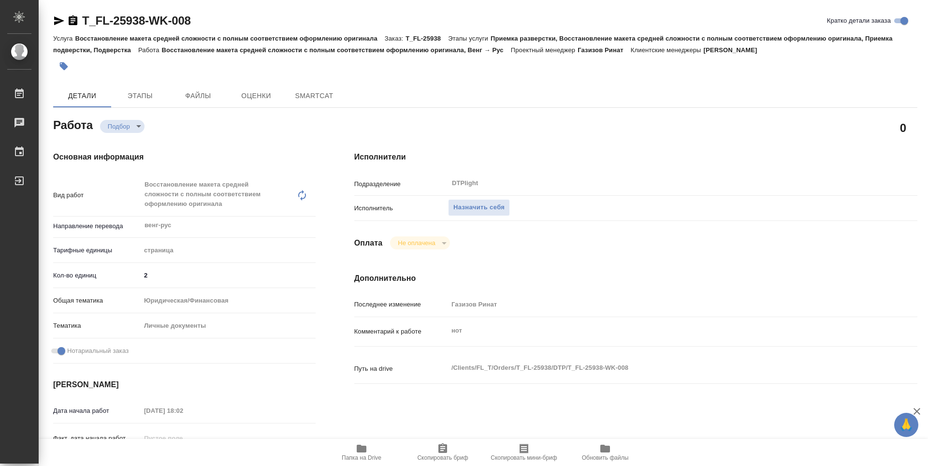
type textarea "x"
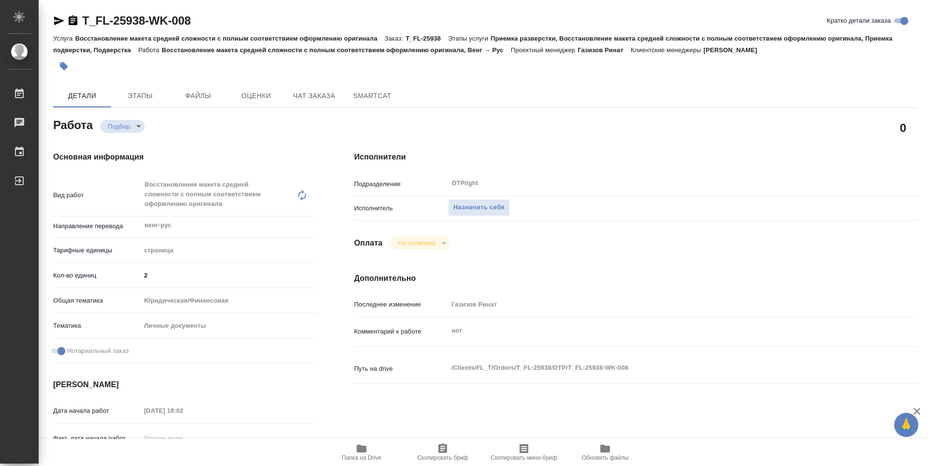
type textarea "x"
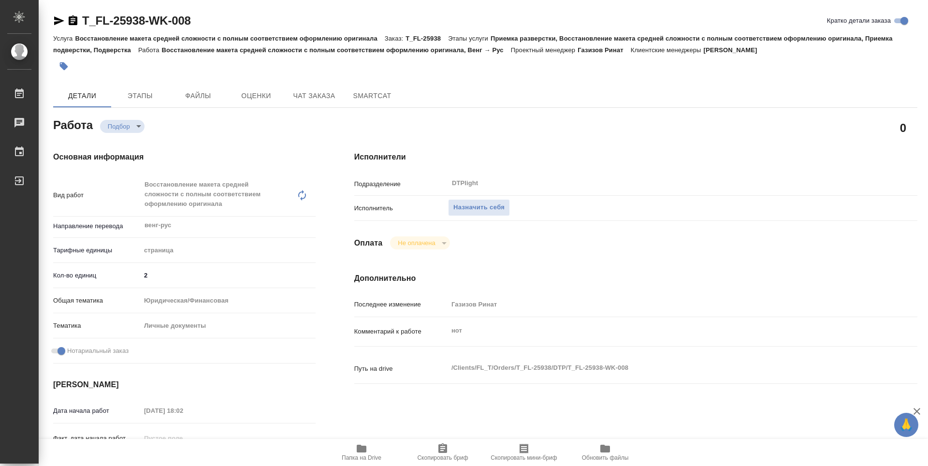
type textarea "x"
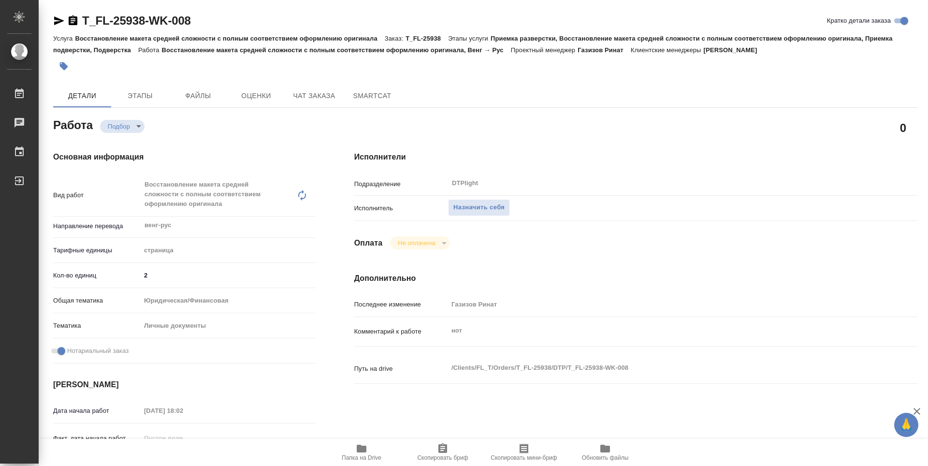
click at [656, 272] on div "Исполнители Подразделение DTPlight ​ Исполнитель Назначить себя Оплата Не оплач…" at bounding box center [636, 348] width 602 height 432
click at [498, 206] on span "Назначить себя" at bounding box center [479, 207] width 51 height 11
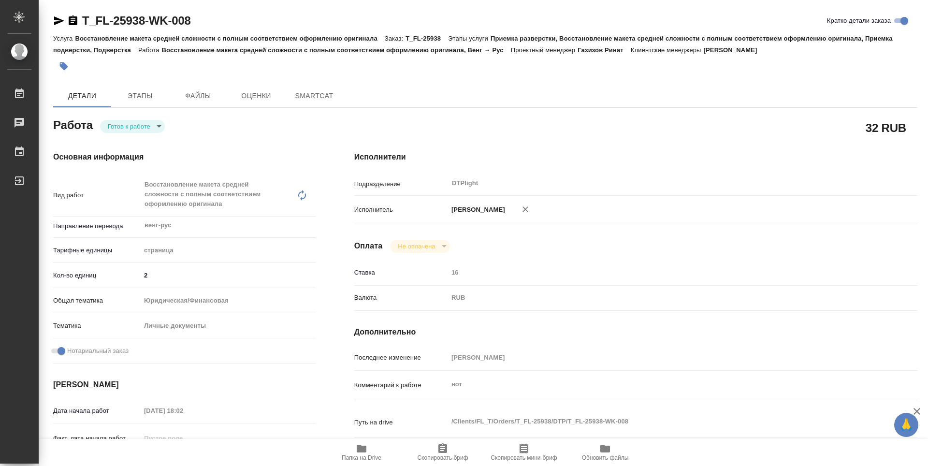
type textarea "x"
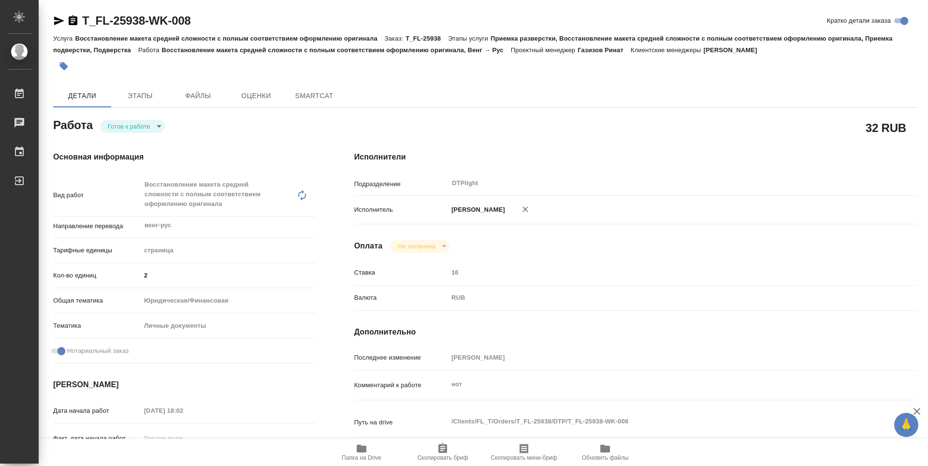
type textarea "x"
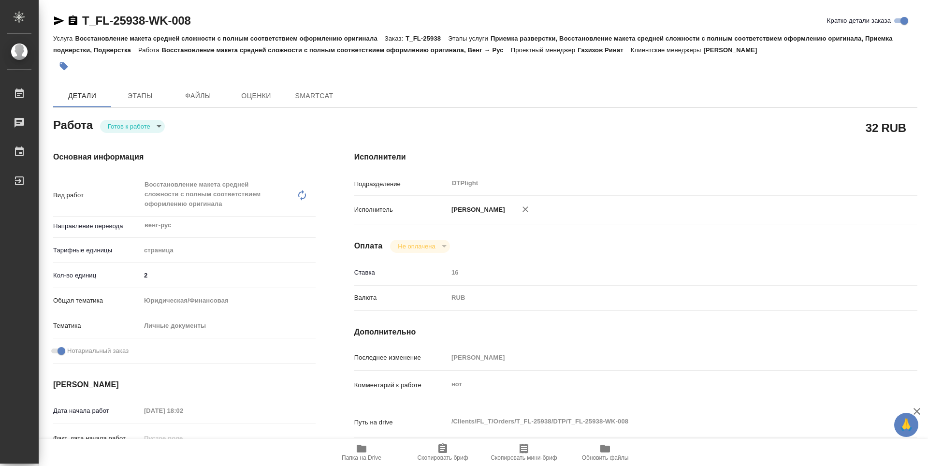
type textarea "x"
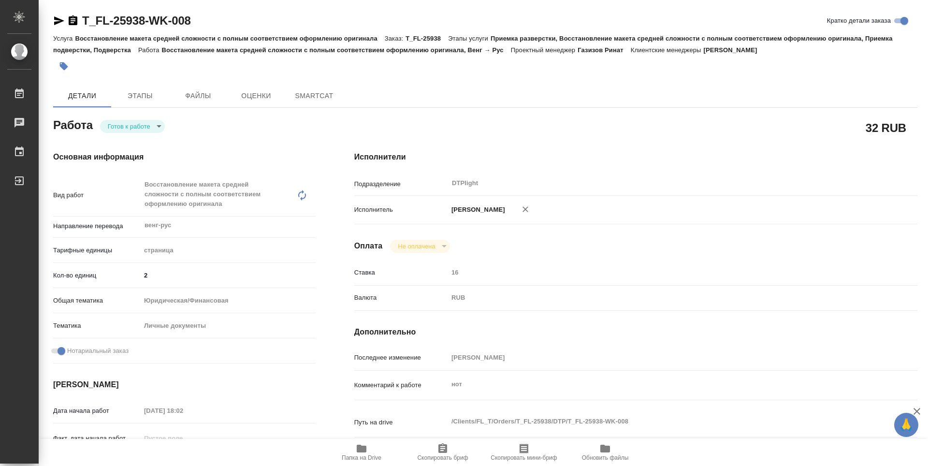
type textarea "x"
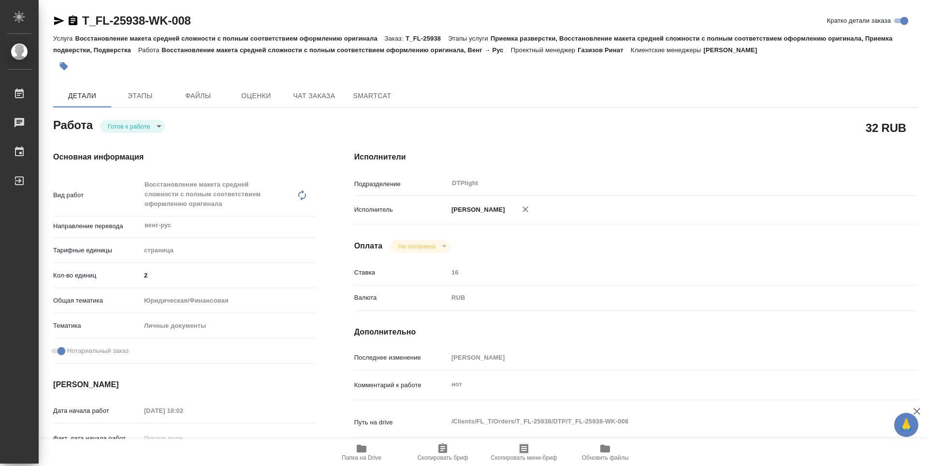
type textarea "x"
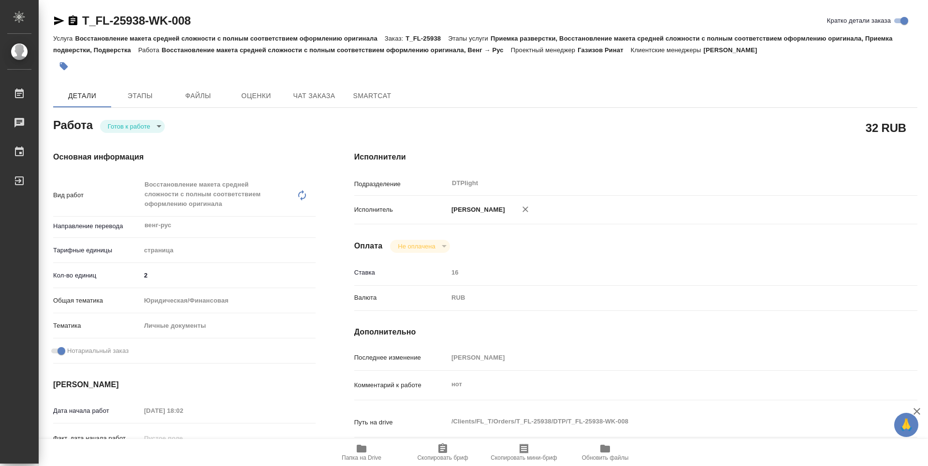
type textarea "x"
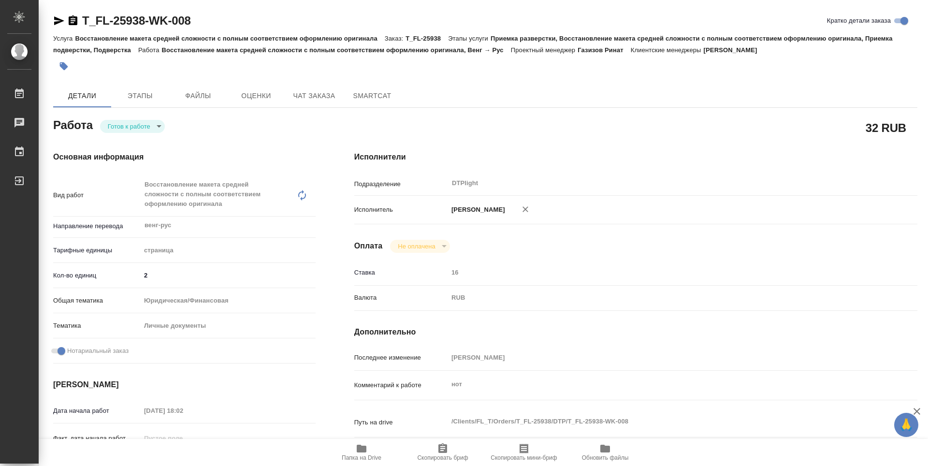
type textarea "x"
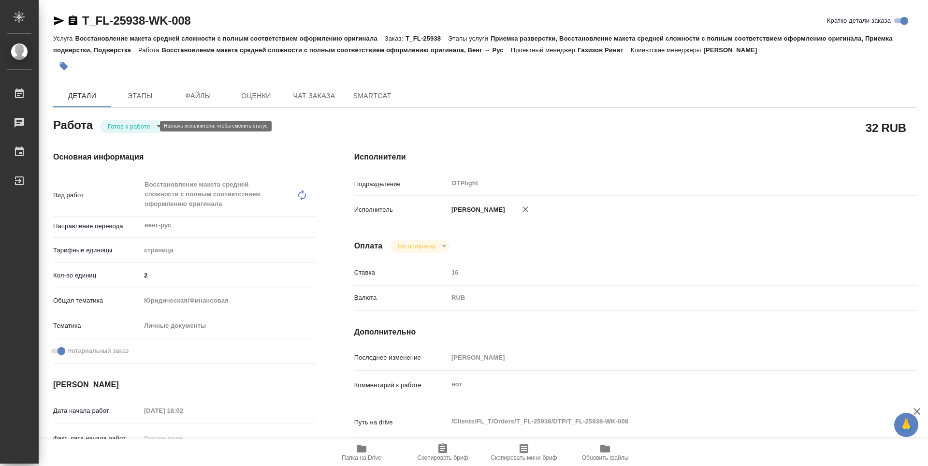
click at [136, 125] on body "🙏 .cls-1 fill:#fff; AWATERA Zubakova Viktoriya Работы 0 Чаты График Выйти T_FL-…" at bounding box center [464, 233] width 928 height 466
click at [133, 130] on button "В работе" at bounding box center [124, 126] width 32 height 11
type textarea "x"
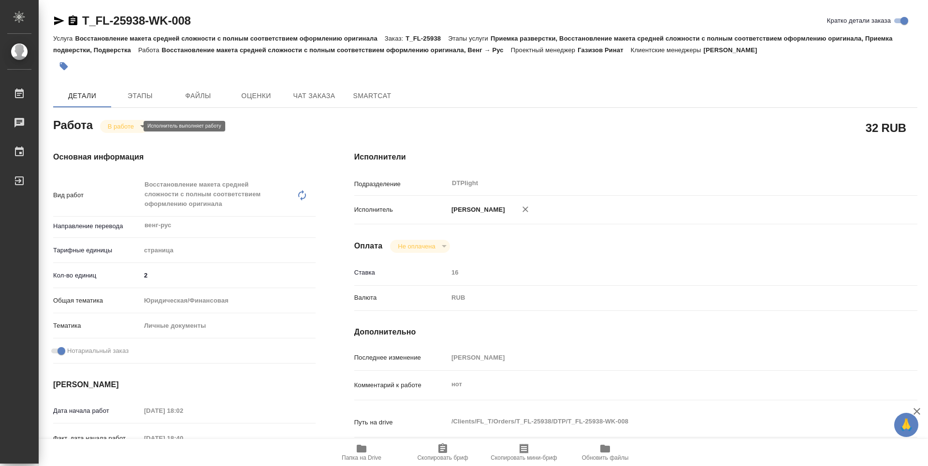
type textarea "x"
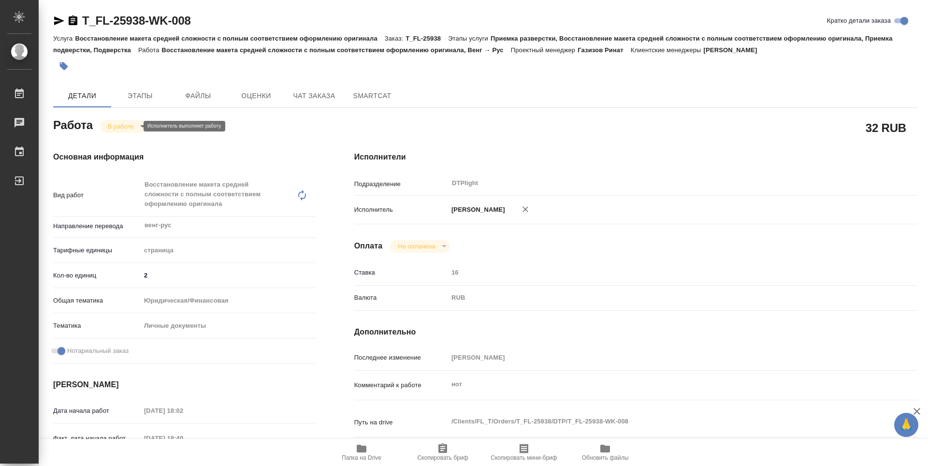
type textarea "x"
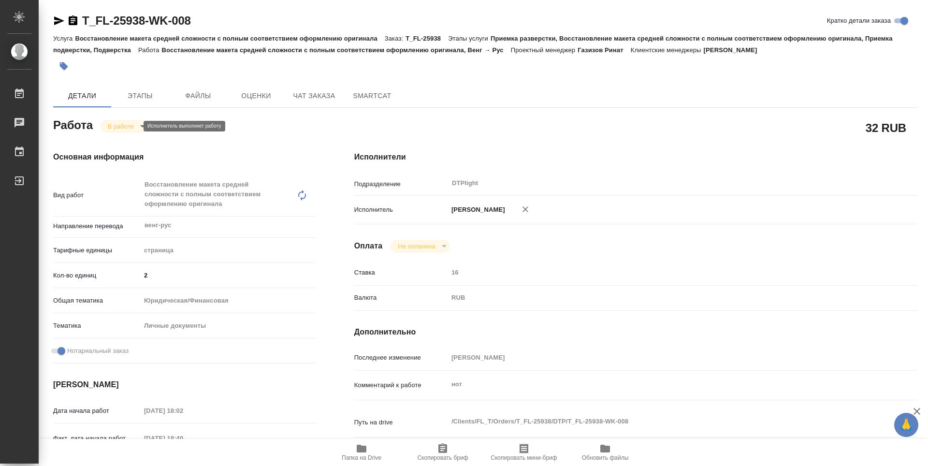
type textarea "x"
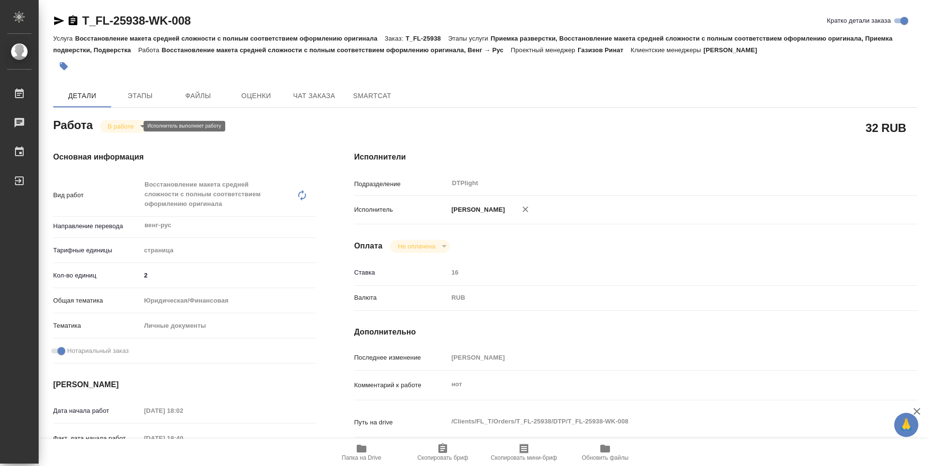
type textarea "x"
drag, startPoint x: 240, startPoint y: 23, endPoint x: 82, endPoint y: 27, distance: 157.7
click at [82, 27] on div "T_FL-25938-WK-008 Кратко детали заказа" at bounding box center [485, 20] width 865 height 15
copy link "T_FL-25938-WK-008"
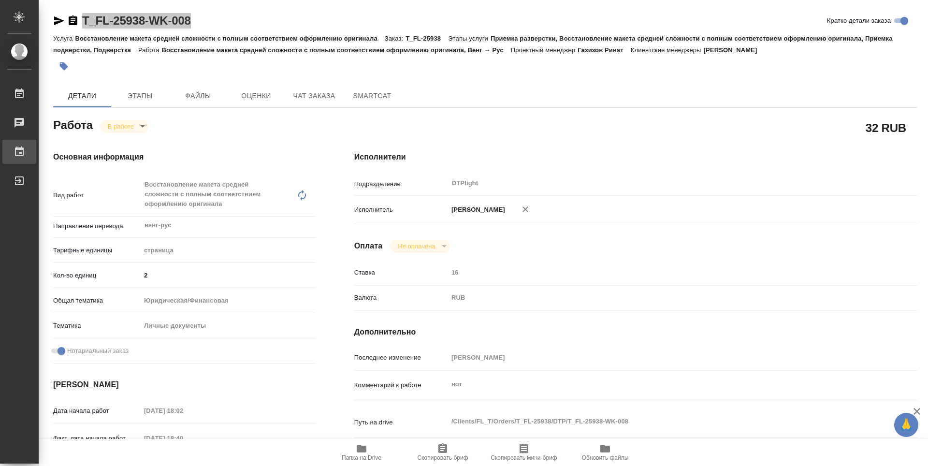
type textarea "x"
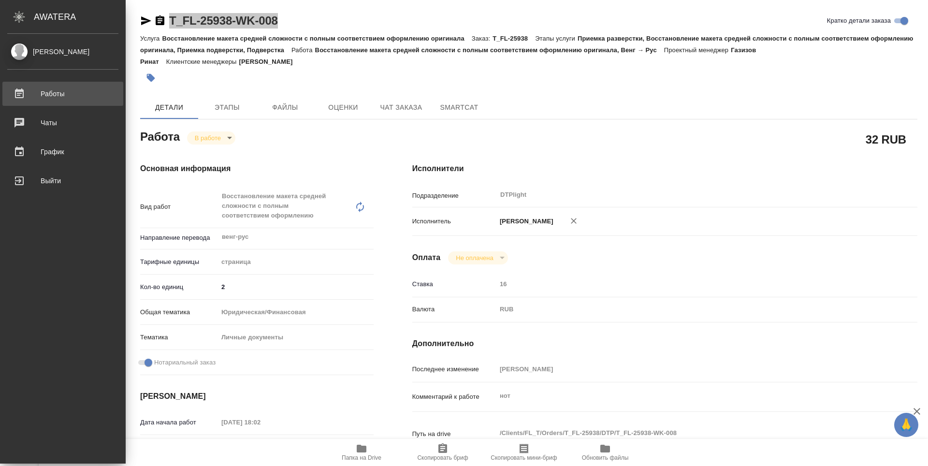
type textarea "x"
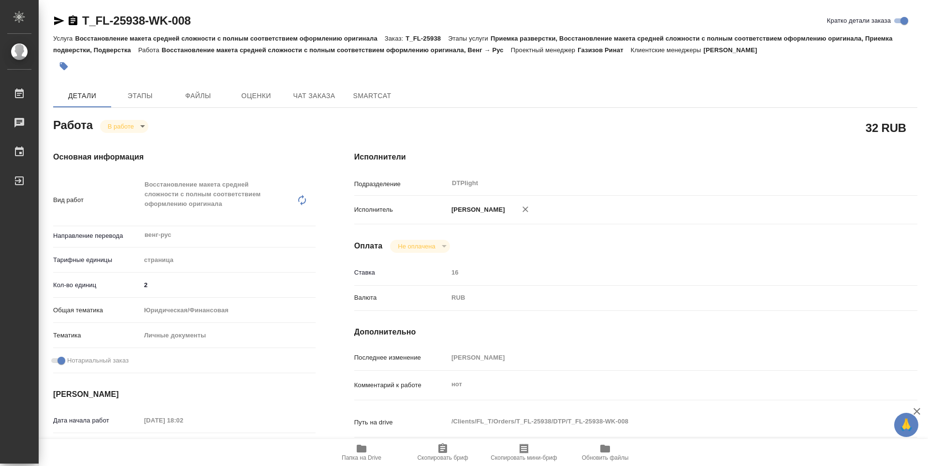
click at [723, 160] on h4 "Исполнители" at bounding box center [635, 157] width 563 height 12
drag, startPoint x: 62, startPoint y: 21, endPoint x: 103, endPoint y: 52, distance: 52.1
click at [62, 21] on icon "button" at bounding box center [59, 20] width 10 height 9
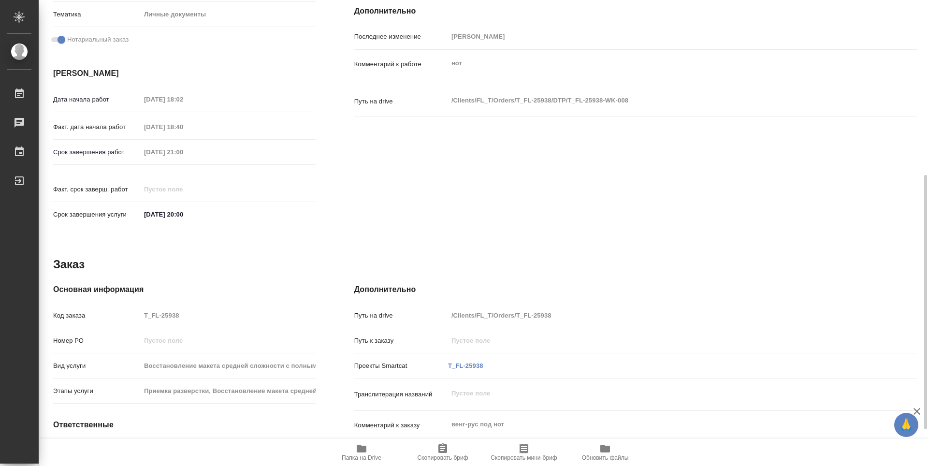
scroll to position [402, 0]
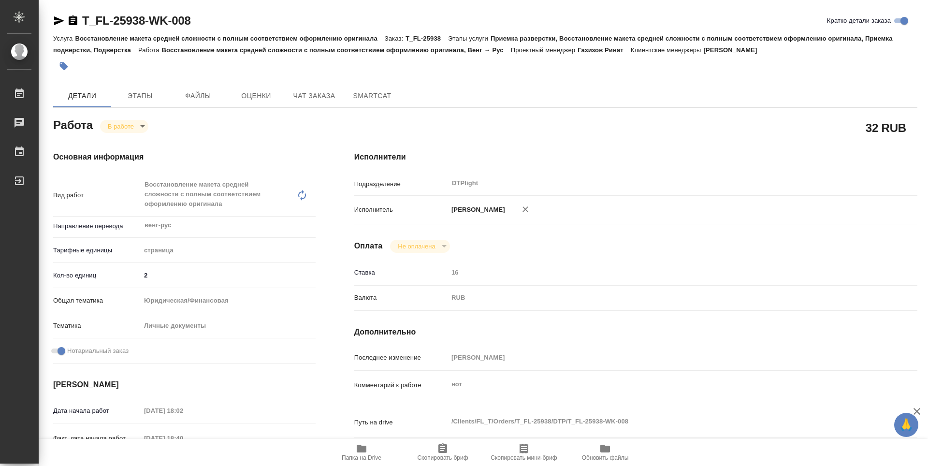
click at [464, 127] on div "32 RUB" at bounding box center [635, 128] width 563 height 24
click at [365, 450] on icon "button" at bounding box center [362, 449] width 10 height 8
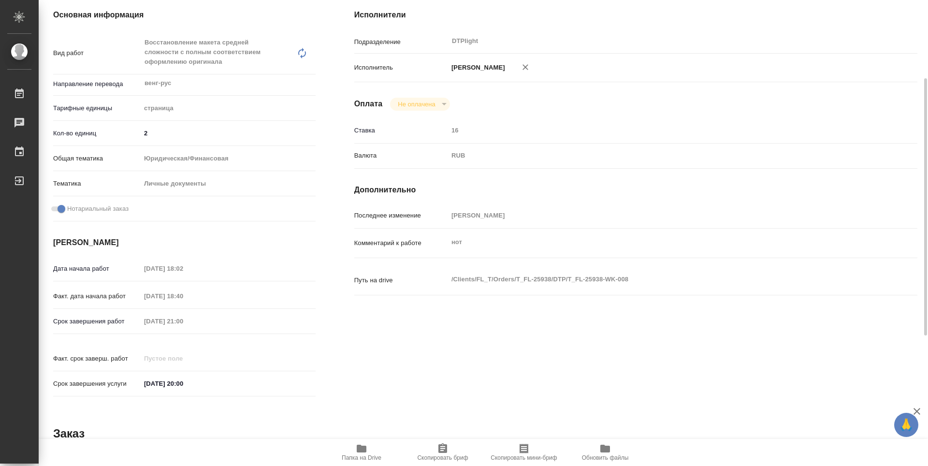
scroll to position [94, 0]
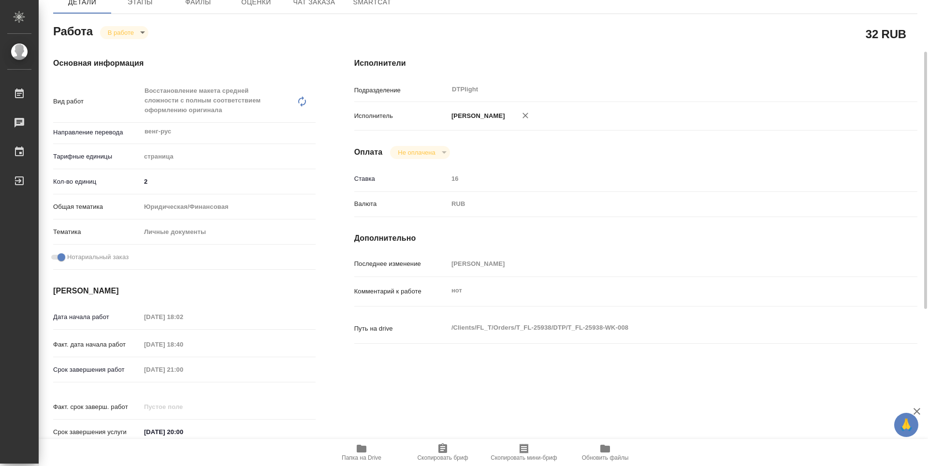
click at [129, 34] on body "🙏 .cls-1 fill:#fff; AWATERA Zubakova Viktoriya Работы 0 Чаты График Выйти T_FL-…" at bounding box center [464, 233] width 928 height 466
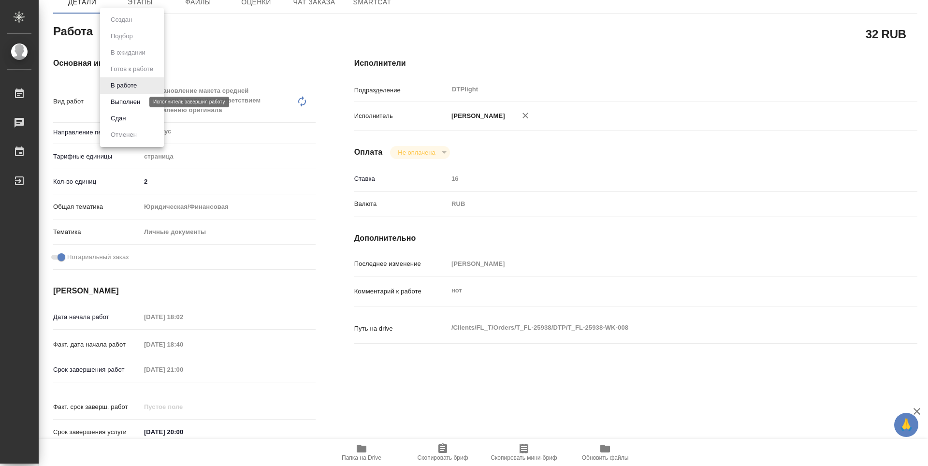
click at [134, 102] on button "Выполнен" at bounding box center [125, 102] width 35 height 11
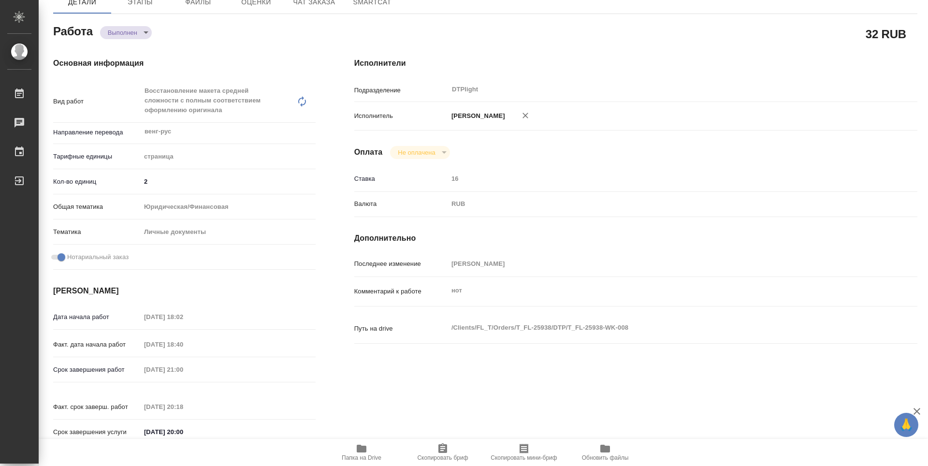
type textarea "x"
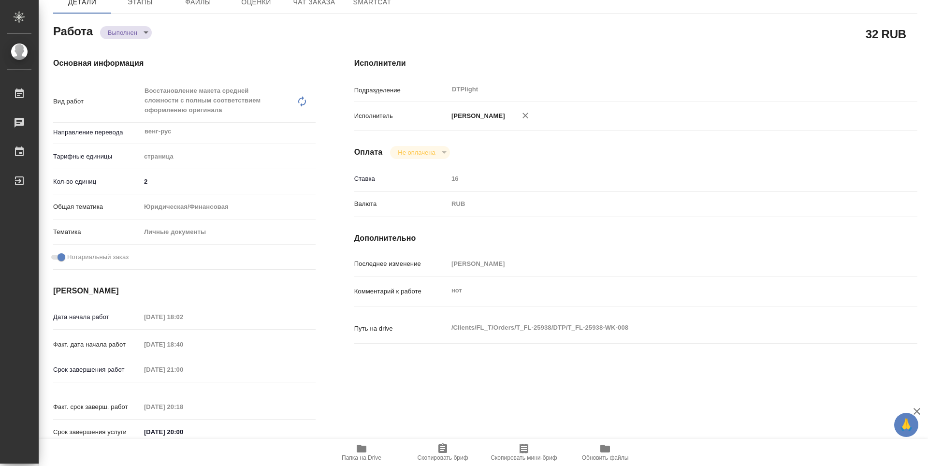
type textarea "x"
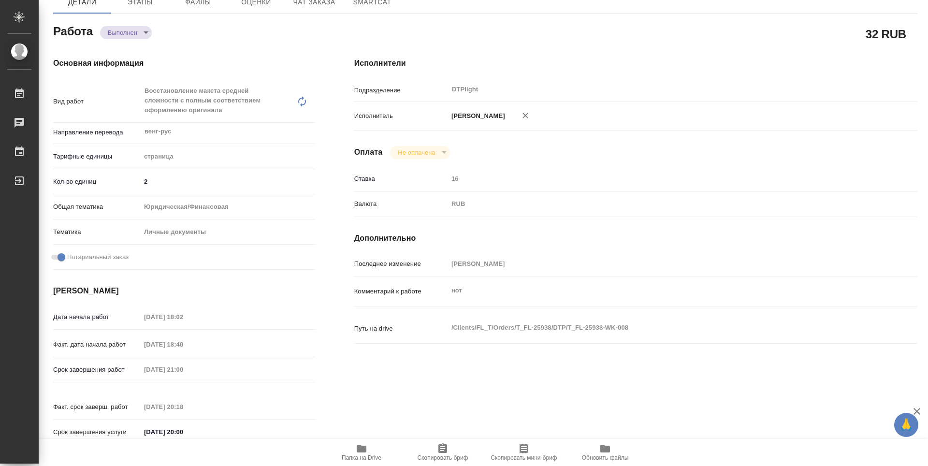
type textarea "x"
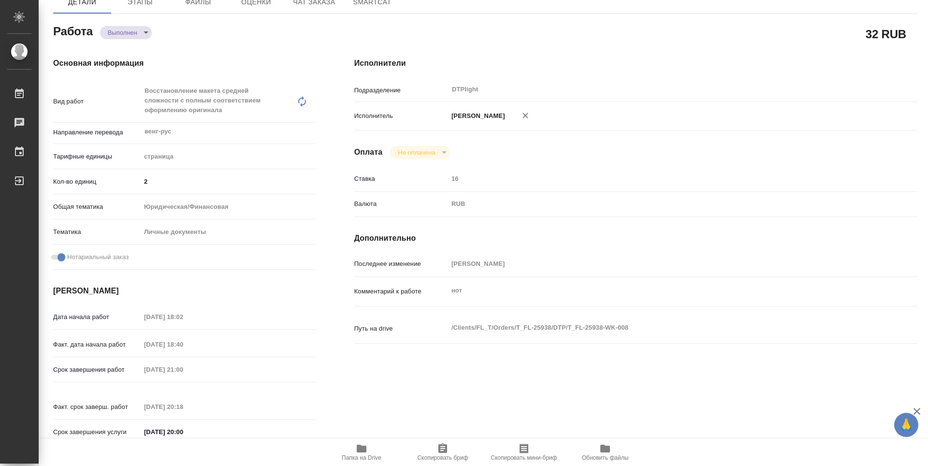
type textarea "x"
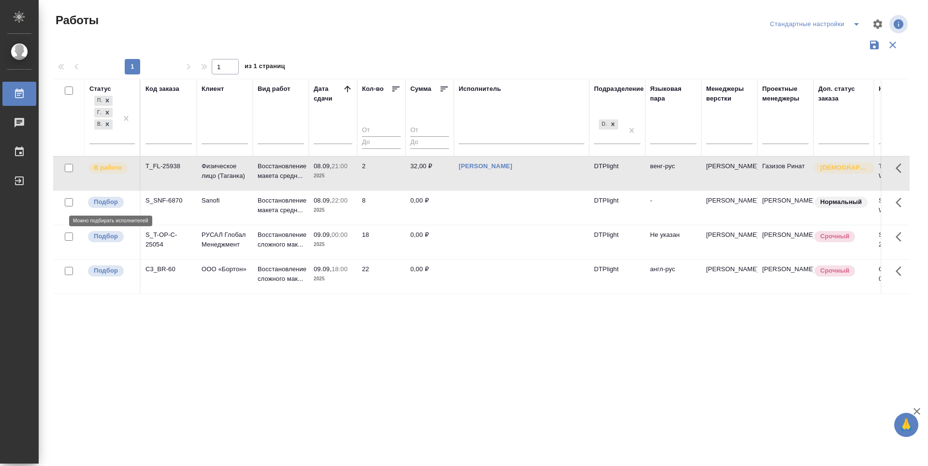
click at [107, 205] on p "Подбор" at bounding box center [106, 202] width 24 height 10
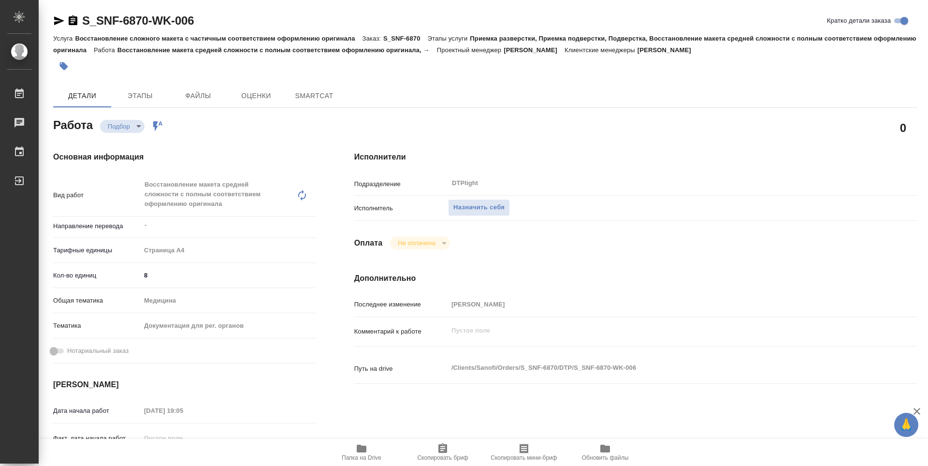
type textarea "x"
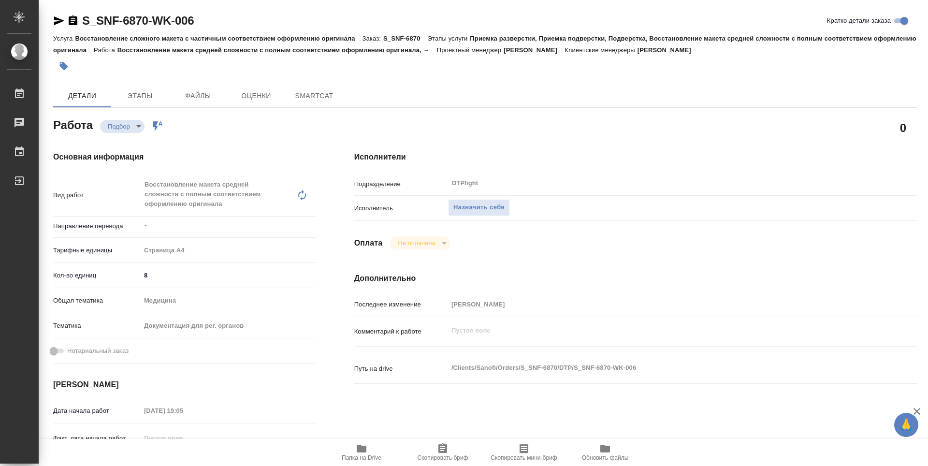
type textarea "x"
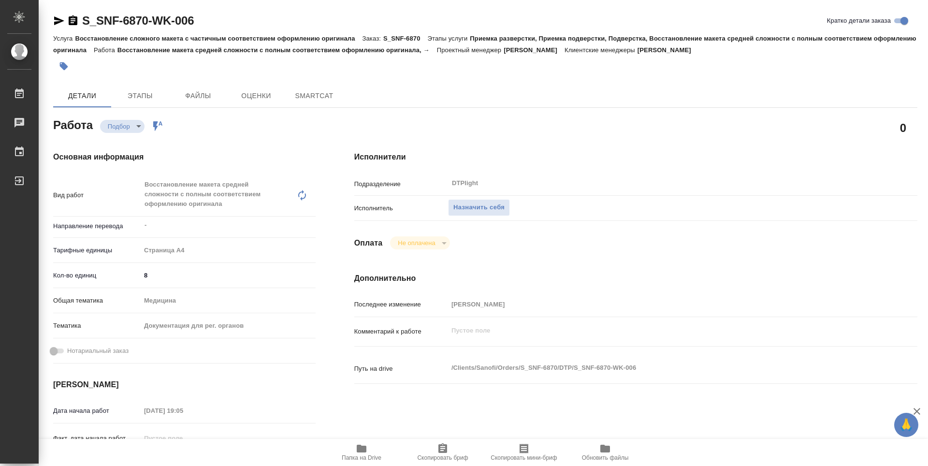
type textarea "x"
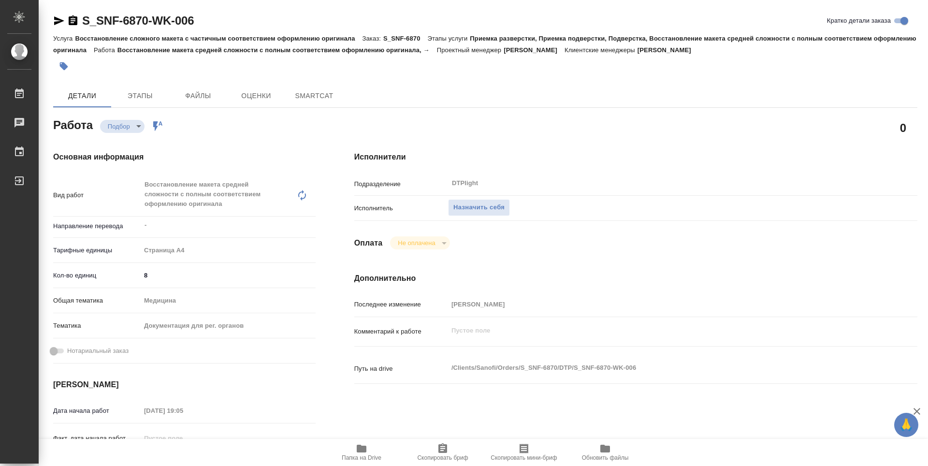
type textarea "x"
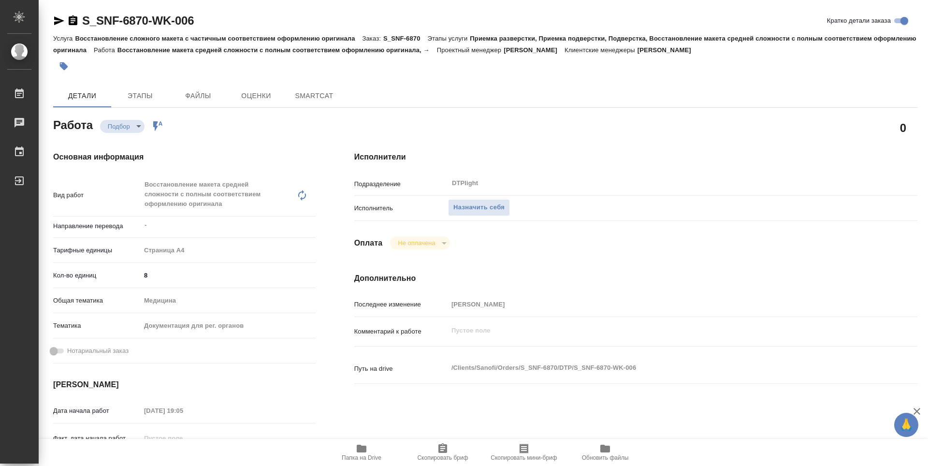
type textarea "x"
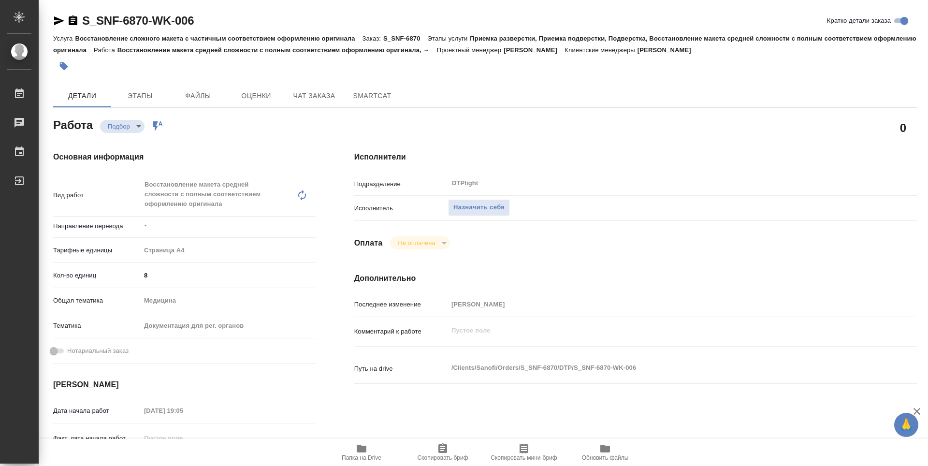
type textarea "x"
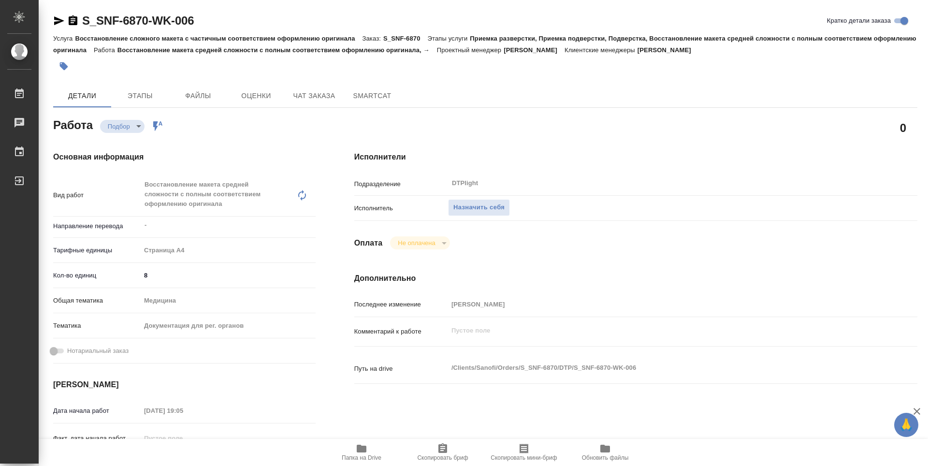
type textarea "x"
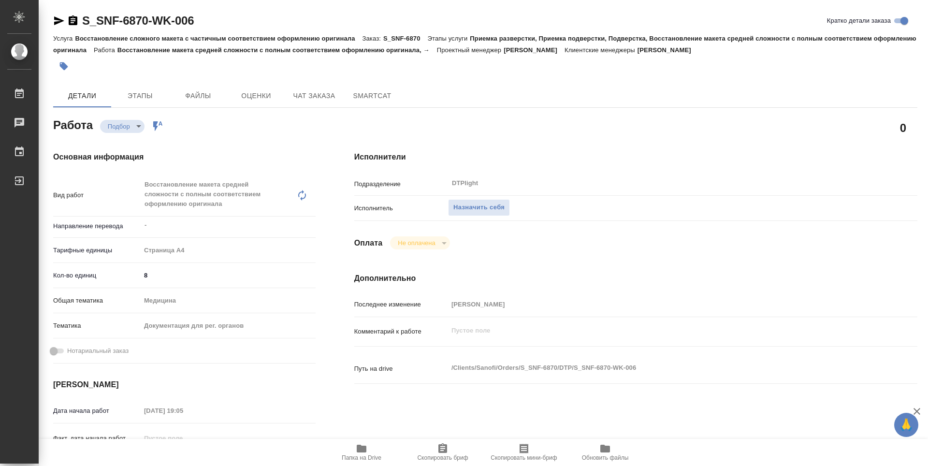
click at [366, 449] on icon "button" at bounding box center [362, 449] width 10 height 8
type textarea "x"
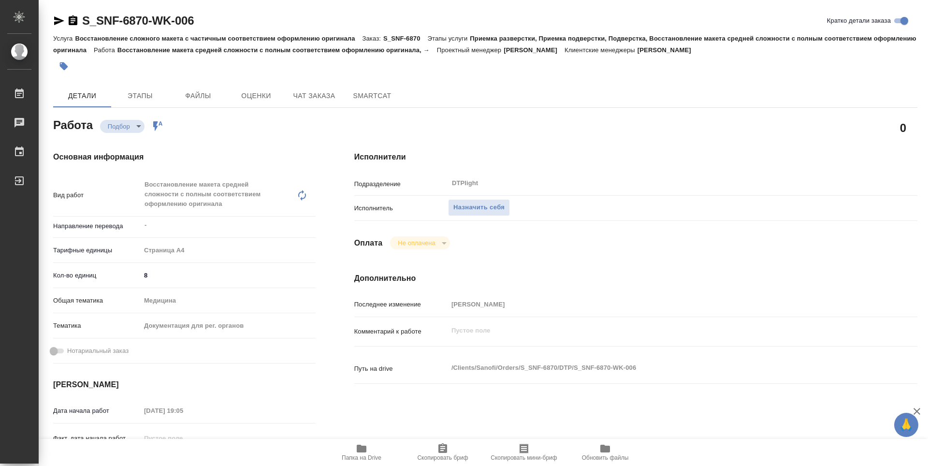
type textarea "x"
click at [508, 210] on button "Назначить себя" at bounding box center [479, 207] width 62 height 17
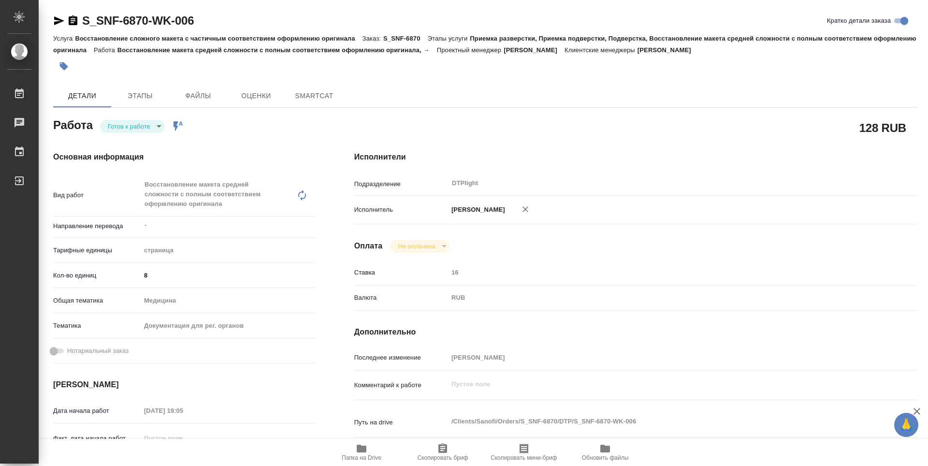
type textarea "x"
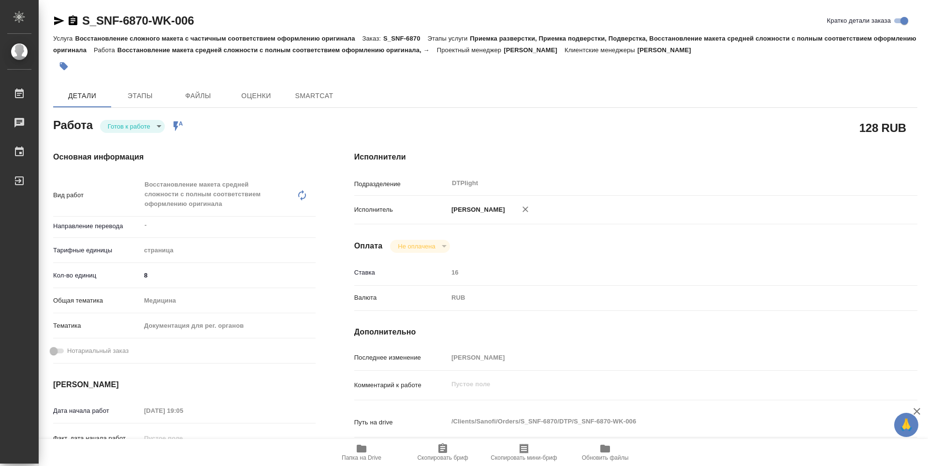
type textarea "x"
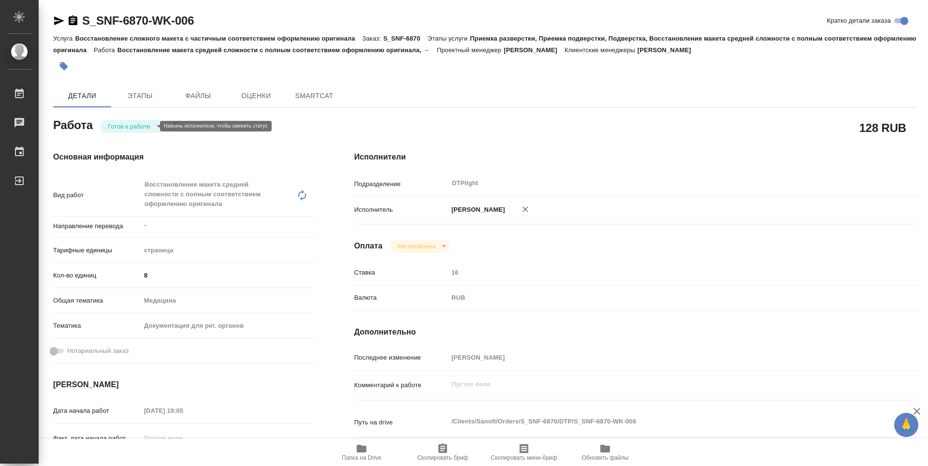
type textarea "x"
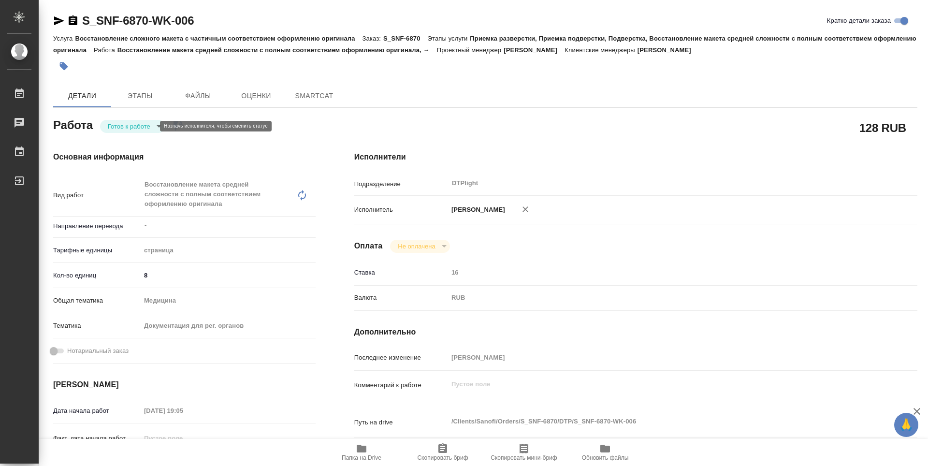
type textarea "x"
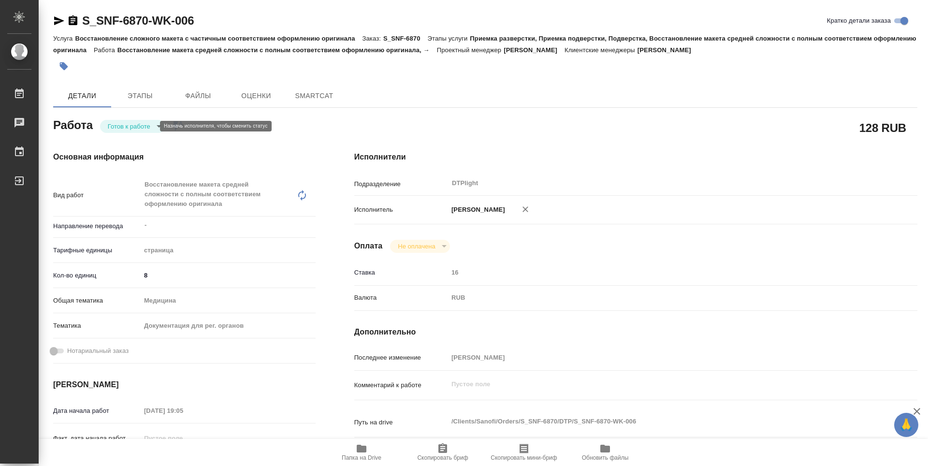
click at [133, 122] on body "🙏 .cls-1 fill:#fff; AWATERA Zubakova Viktoriya Работы Чаты График Выйти S_SNF-6…" at bounding box center [464, 233] width 928 height 466
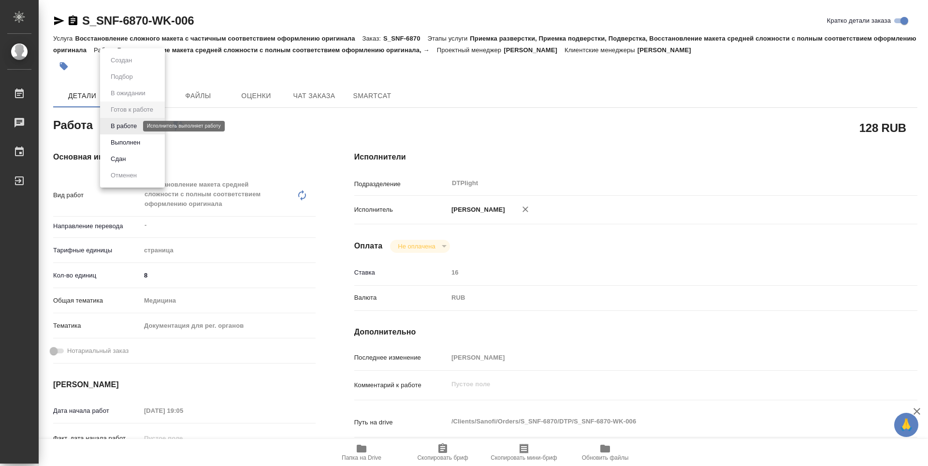
type textarea "x"
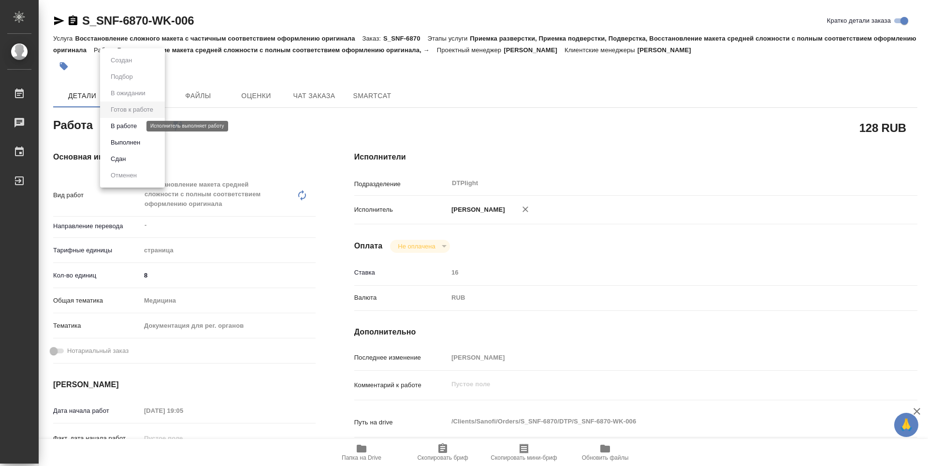
click at [135, 124] on button "В работе" at bounding box center [124, 126] width 32 height 11
type textarea "x"
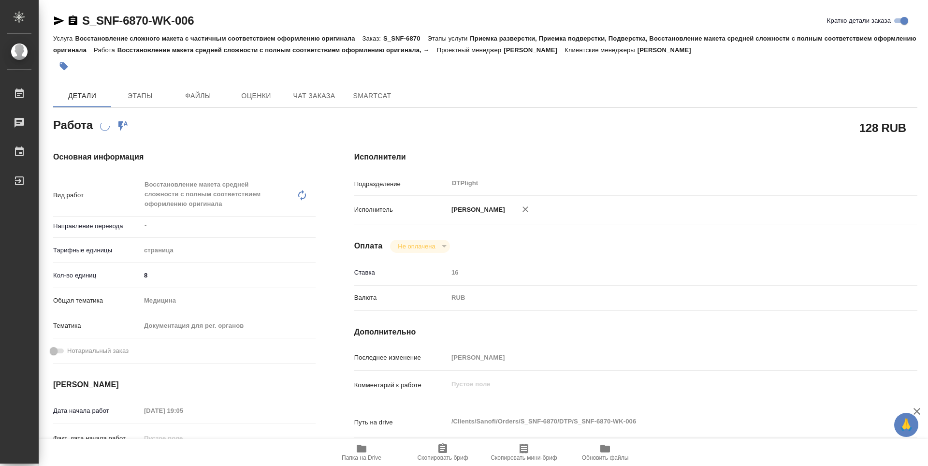
type textarea "x"
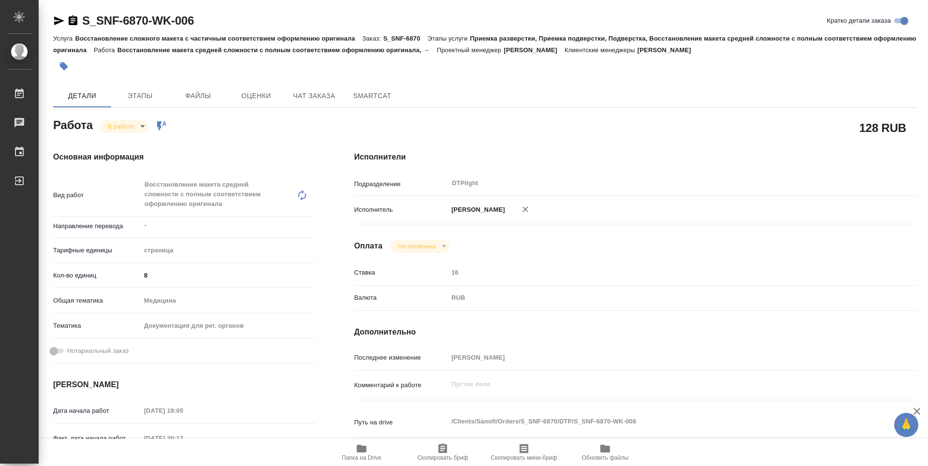
type textarea "x"
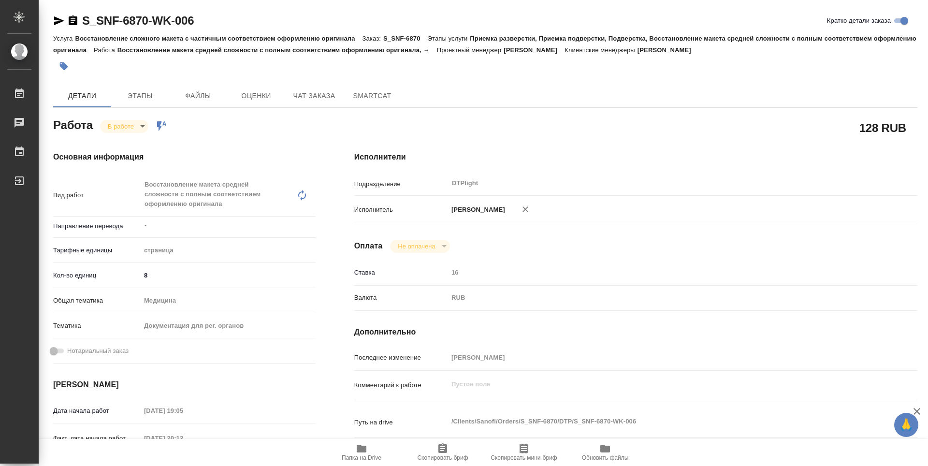
type textarea "x"
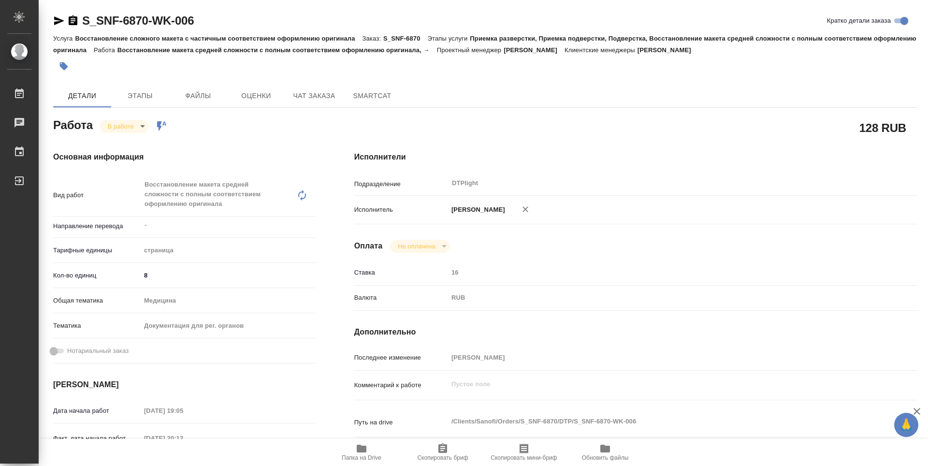
type textarea "x"
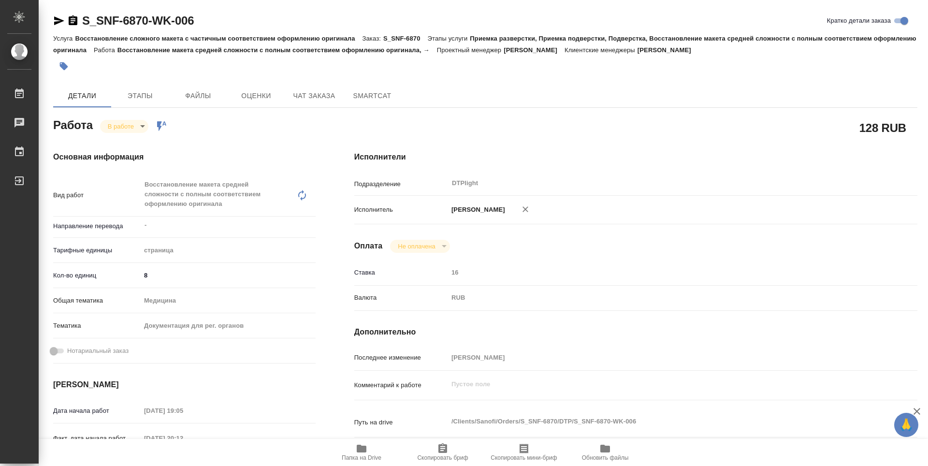
type textarea "x"
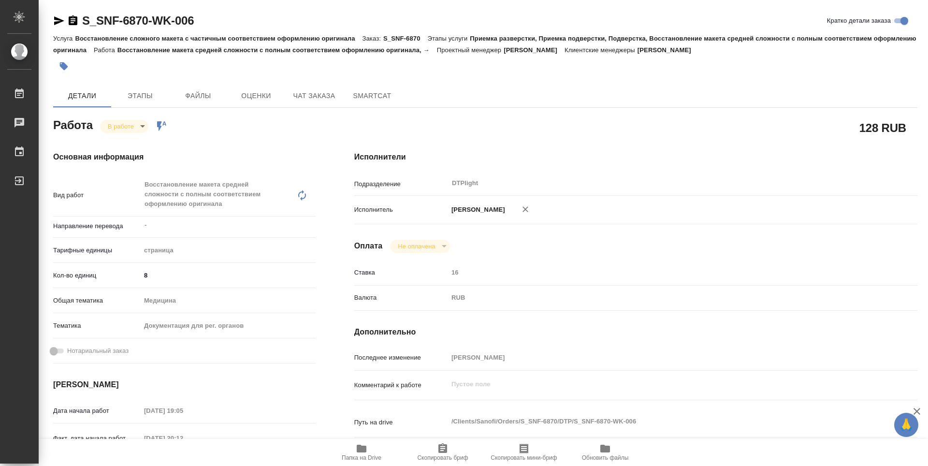
type textarea "x"
drag, startPoint x: 214, startPoint y: 21, endPoint x: 83, endPoint y: 24, distance: 130.6
click at [83, 24] on div "S_SNF-6870-WK-006 Кратко детали заказа" at bounding box center [485, 20] width 865 height 15
copy link "S_SNF-6870-WK-006"
